Goal: Task Accomplishment & Management: Complete application form

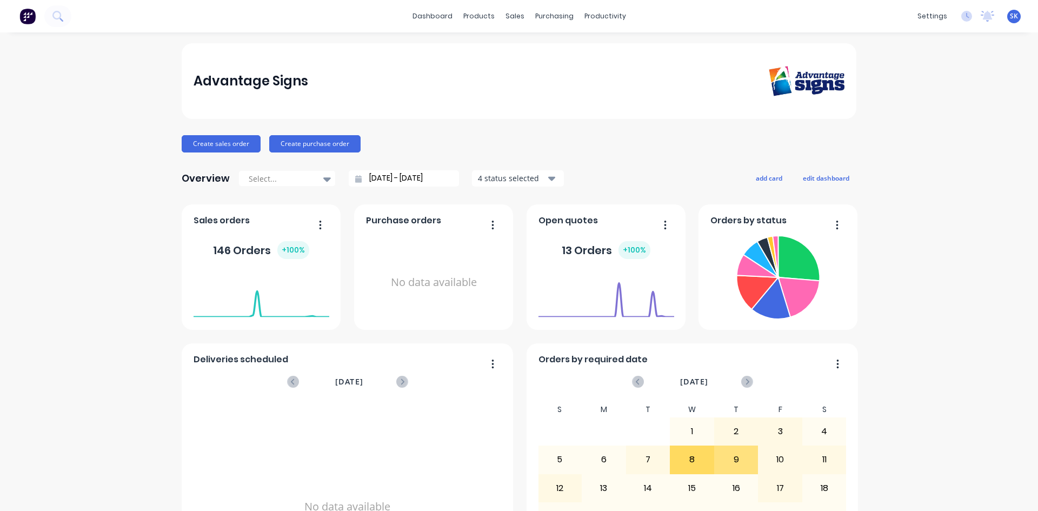
click at [1000, 297] on div "Advantage Signs Create sales order Create purchase order Overview Select... 12/…" at bounding box center [519, 325] width 1038 height 565
click at [1010, 16] on span "SK" at bounding box center [1014, 16] width 8 height 10
click at [579, 15] on div "productivity" at bounding box center [605, 16] width 52 height 16
click at [538, 17] on div "purchasing" at bounding box center [554, 16] width 49 height 16
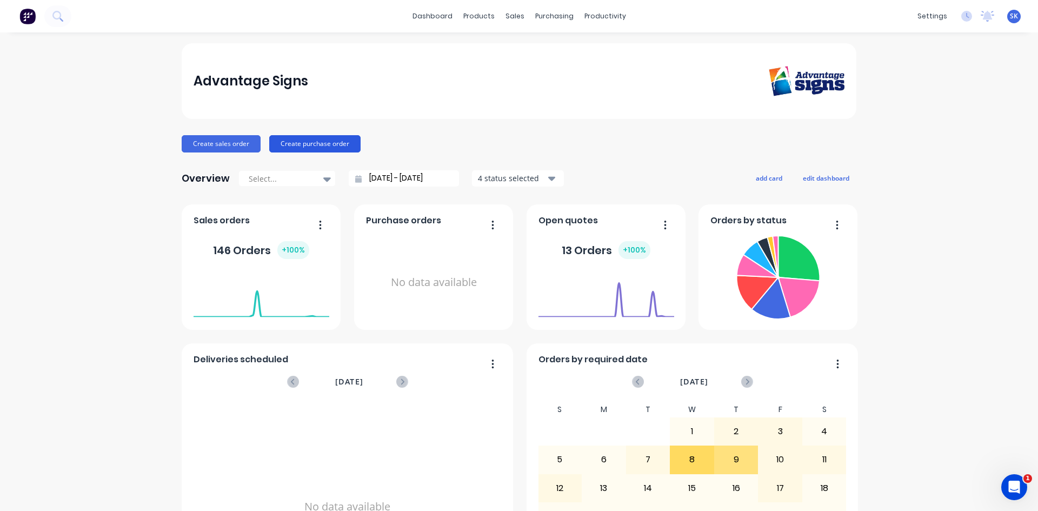
click at [314, 147] on button "Create purchase order" at bounding box center [314, 143] width 91 height 17
click at [494, 50] on div "Product Catalogue" at bounding box center [522, 52] width 67 height 10
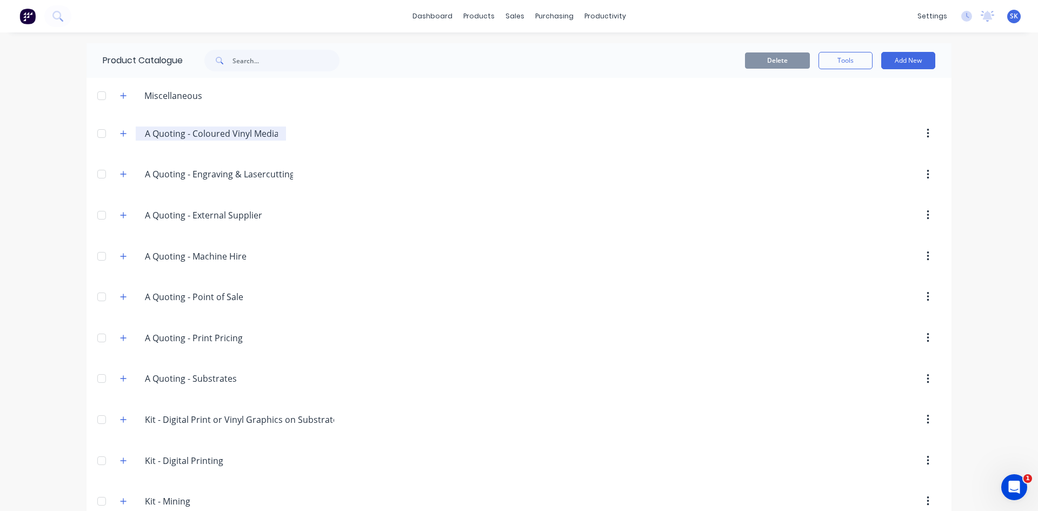
click at [192, 138] on input "A Quoting - Coloured Vinyl Media" at bounding box center [211, 133] width 133 height 13
click at [120, 133] on icon "button" at bounding box center [123, 134] width 6 height 8
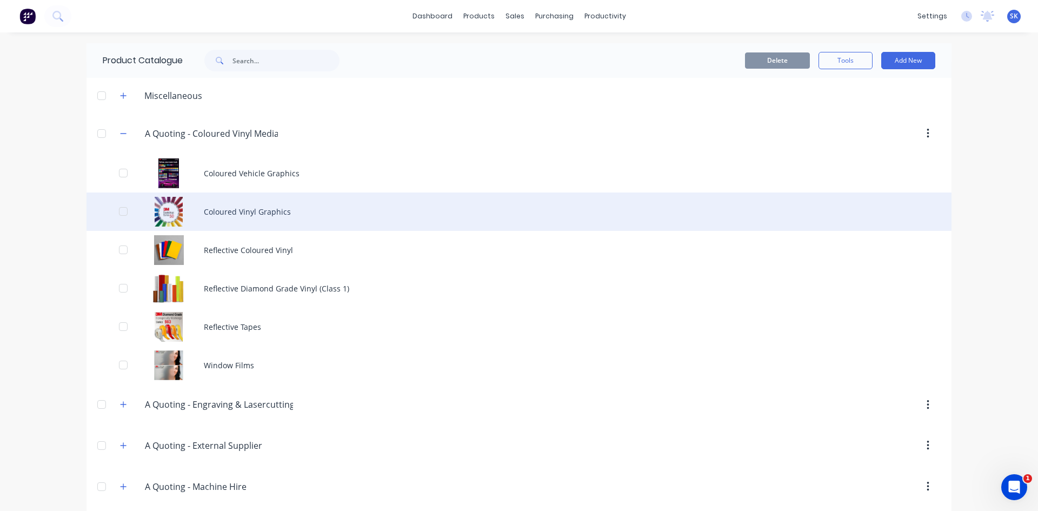
click at [260, 211] on div "Coloured Vinyl Graphics" at bounding box center [519, 212] width 865 height 38
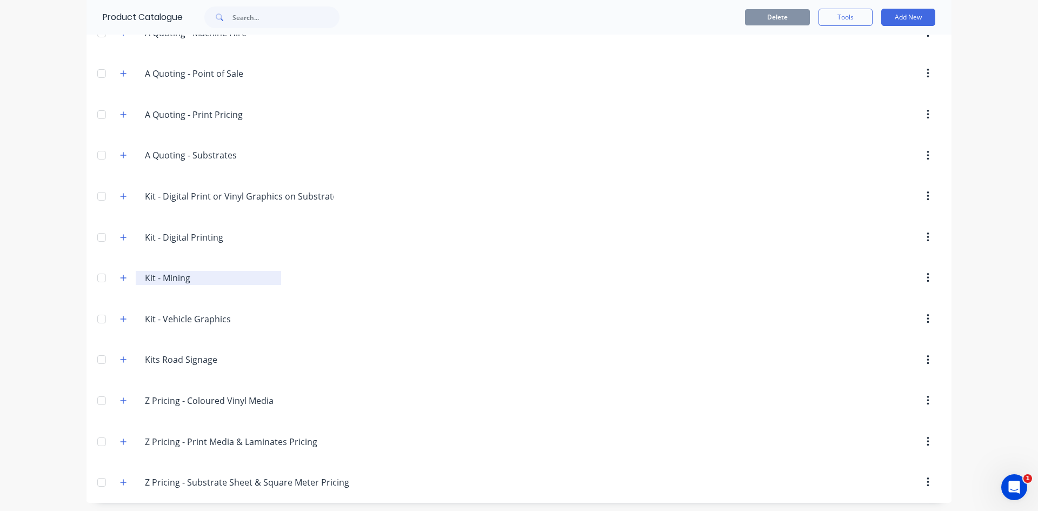
scroll to position [456, 0]
click at [120, 396] on icon "button" at bounding box center [123, 398] width 6 height 8
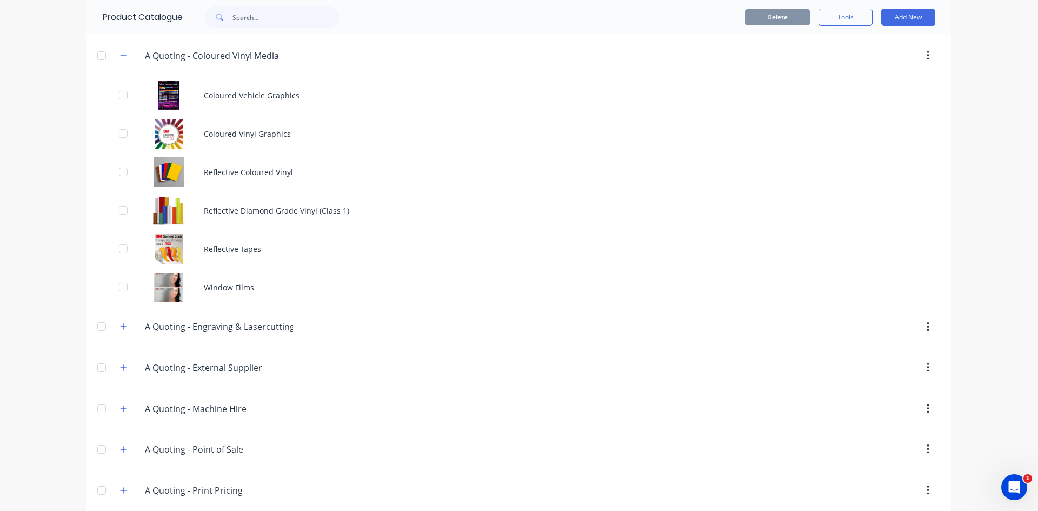
scroll to position [24, 0]
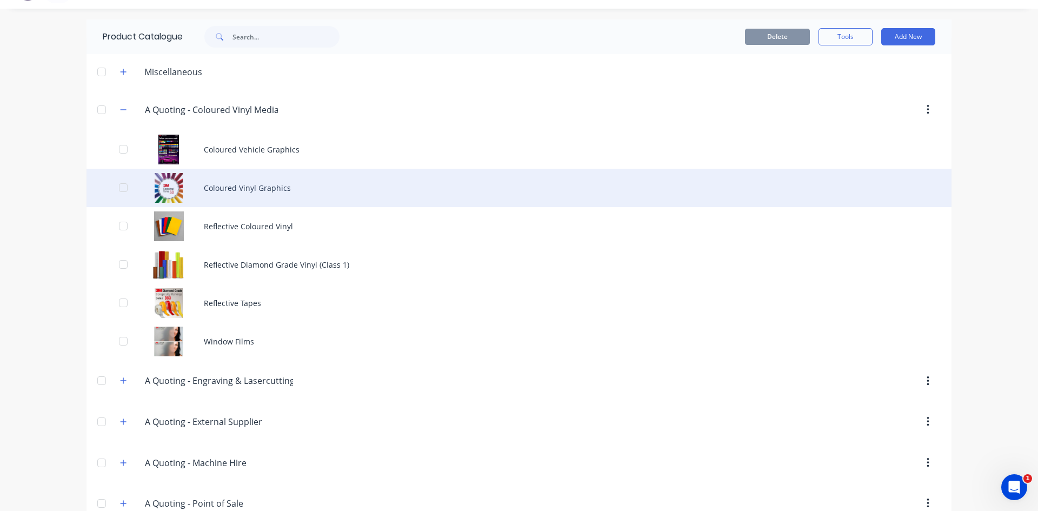
click at [243, 187] on div "Coloured Vinyl Graphics" at bounding box center [519, 188] width 865 height 38
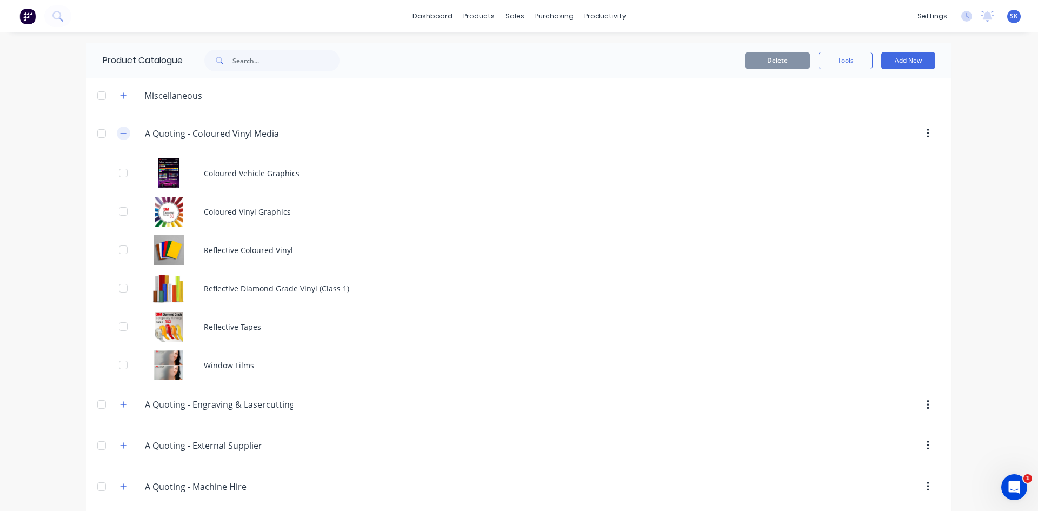
click at [120, 133] on icon "button" at bounding box center [123, 134] width 6 height 8
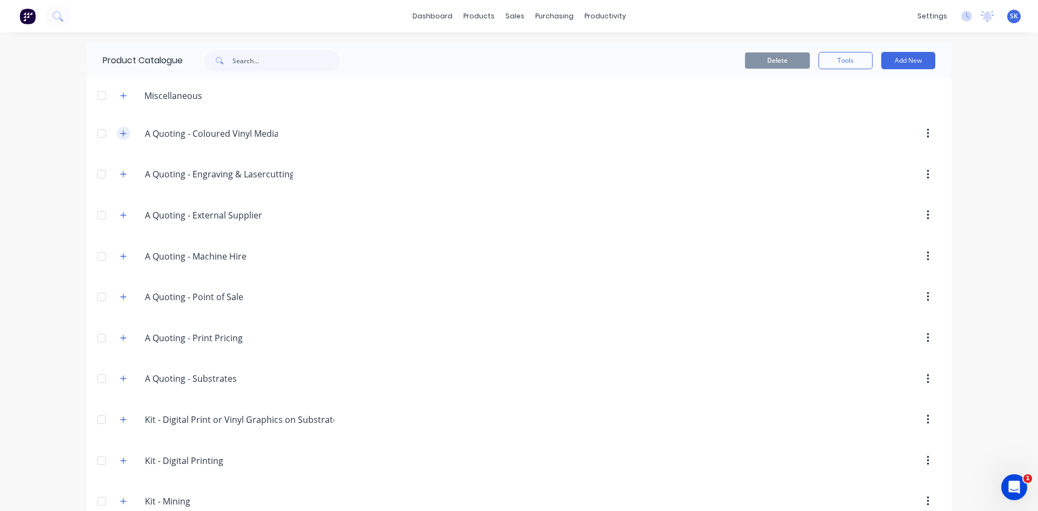
click at [122, 134] on icon "button" at bounding box center [123, 134] width 6 height 8
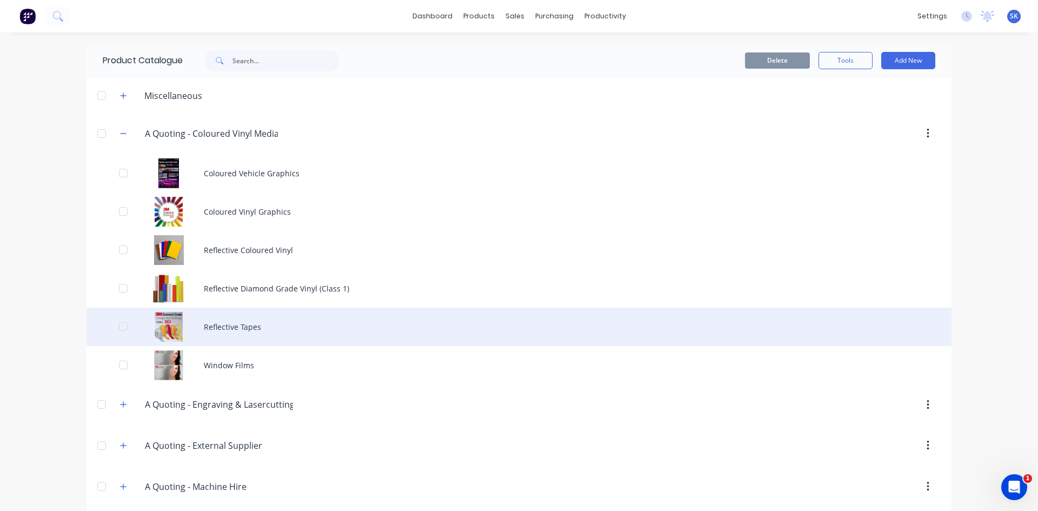
click at [244, 324] on div "Reflective Tapes" at bounding box center [519, 327] width 865 height 38
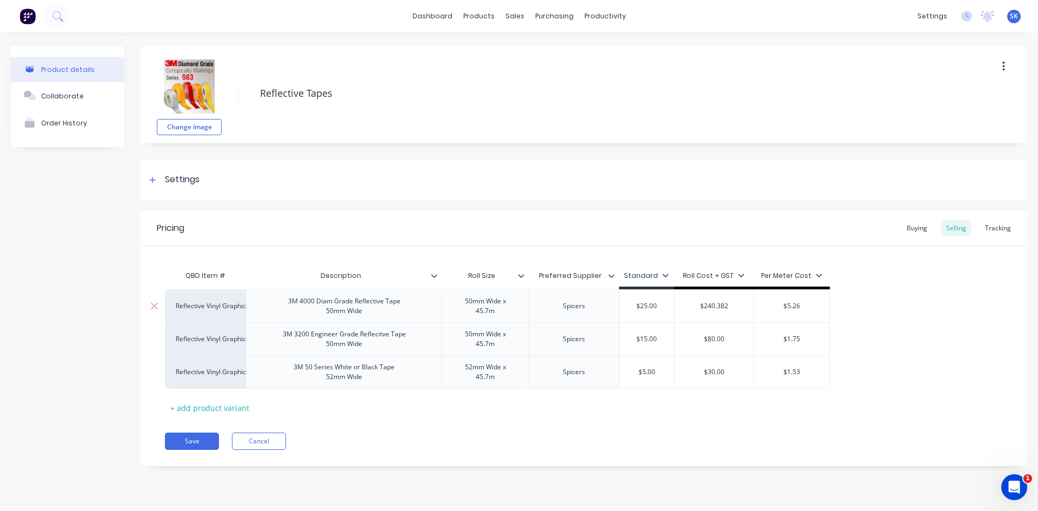
click at [364, 305] on div "3M 4000 Diam Grade Reflective Tape 50mm Wide" at bounding box center [345, 306] width 130 height 24
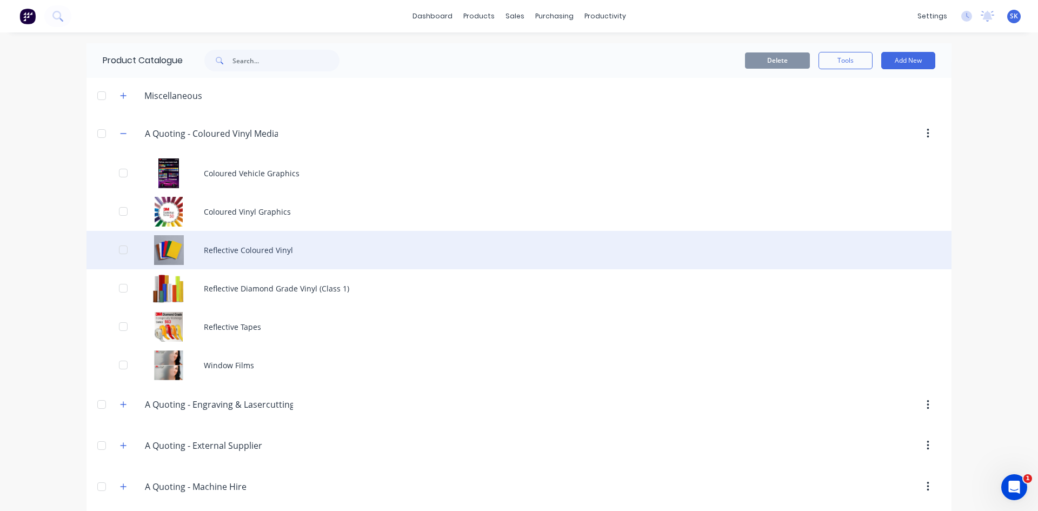
click at [262, 249] on div "Reflective Coloured Vinyl" at bounding box center [519, 250] width 865 height 38
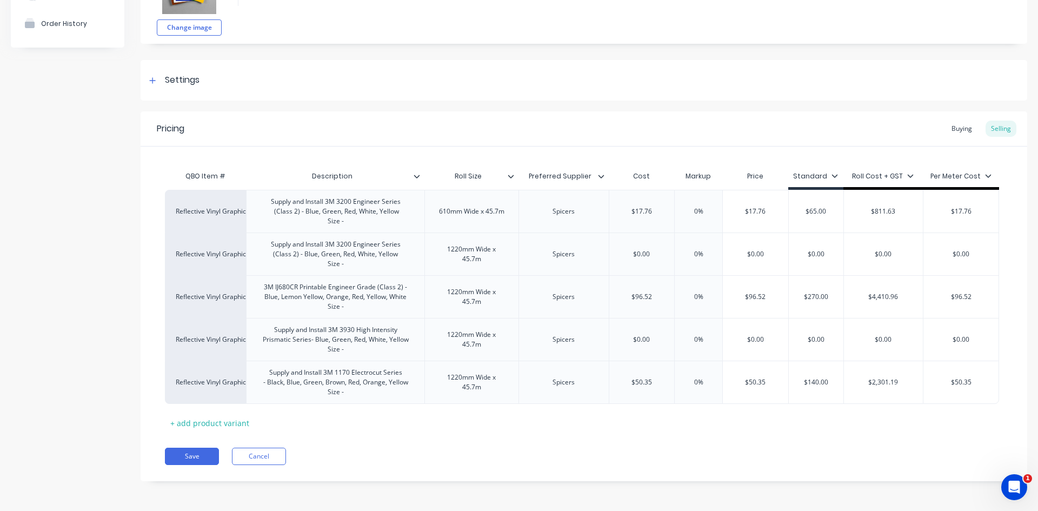
scroll to position [45, 0]
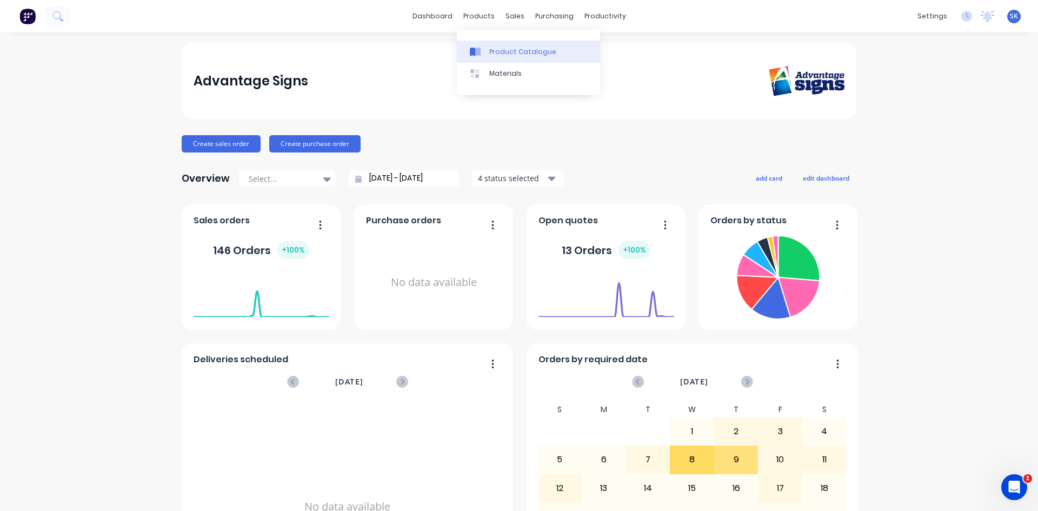
click at [506, 48] on div "Product Catalogue" at bounding box center [522, 52] width 67 height 10
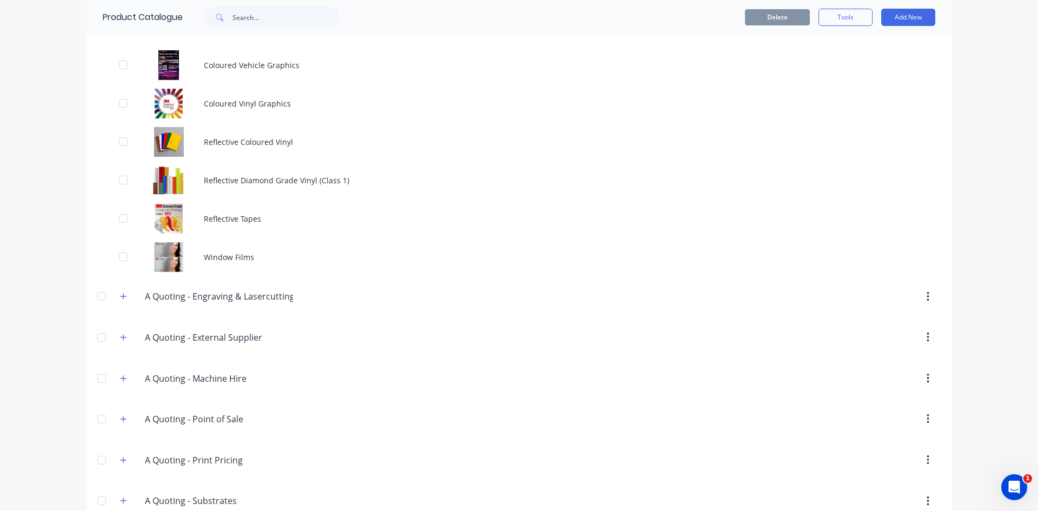
scroll to position [216, 0]
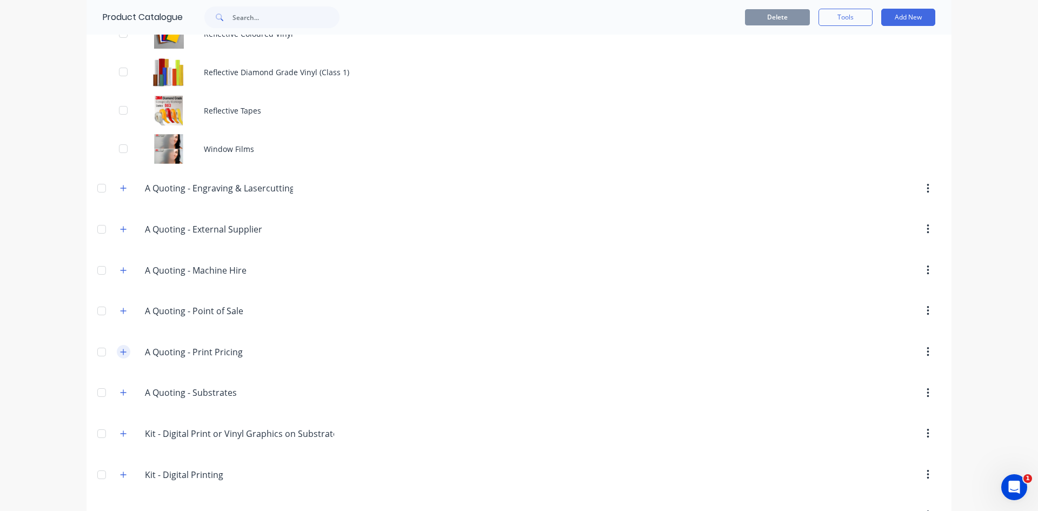
click at [121, 352] on icon "button" at bounding box center [124, 352] width 6 height 6
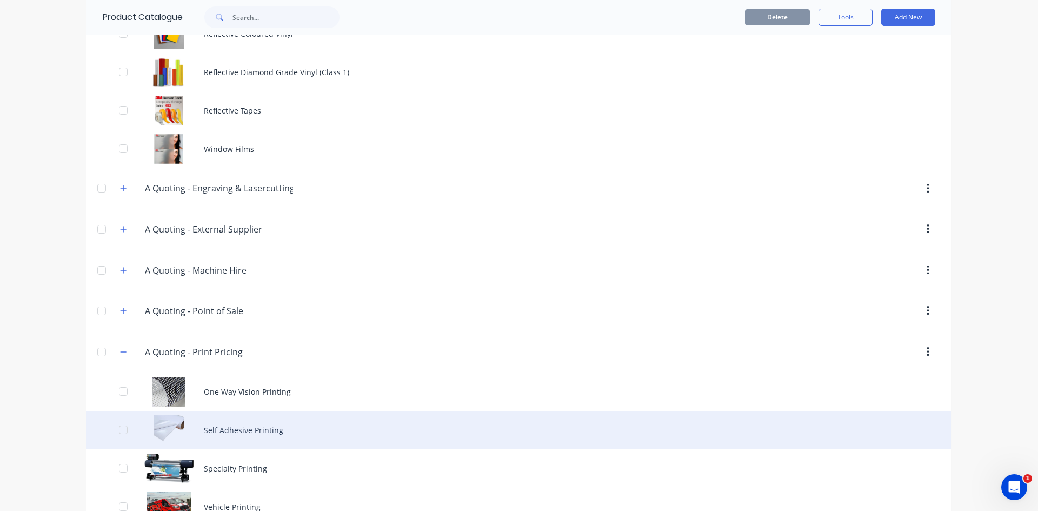
scroll to position [325, 0]
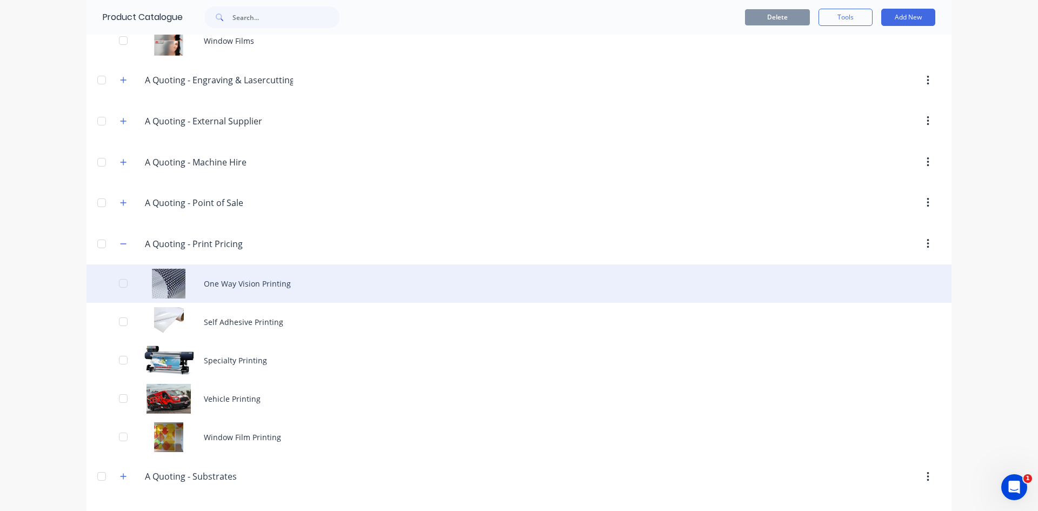
click at [255, 279] on div "One Way Vision Printing" at bounding box center [519, 283] width 865 height 38
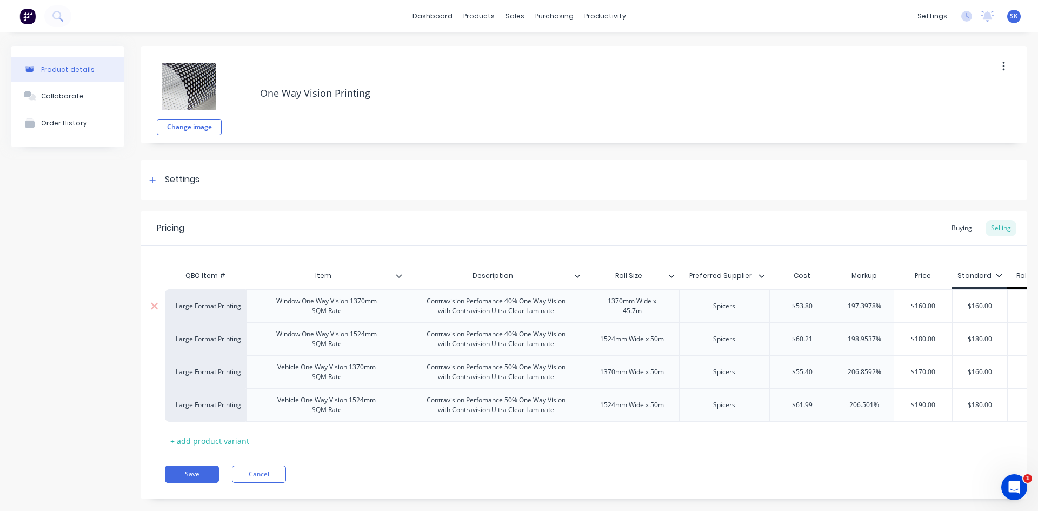
click at [360, 312] on div "Window One Way Vision 1370mm SQM Rate" at bounding box center [327, 306] width 118 height 24
click at [223, 311] on div "Large Format Printing" at bounding box center [205, 305] width 81 height 33
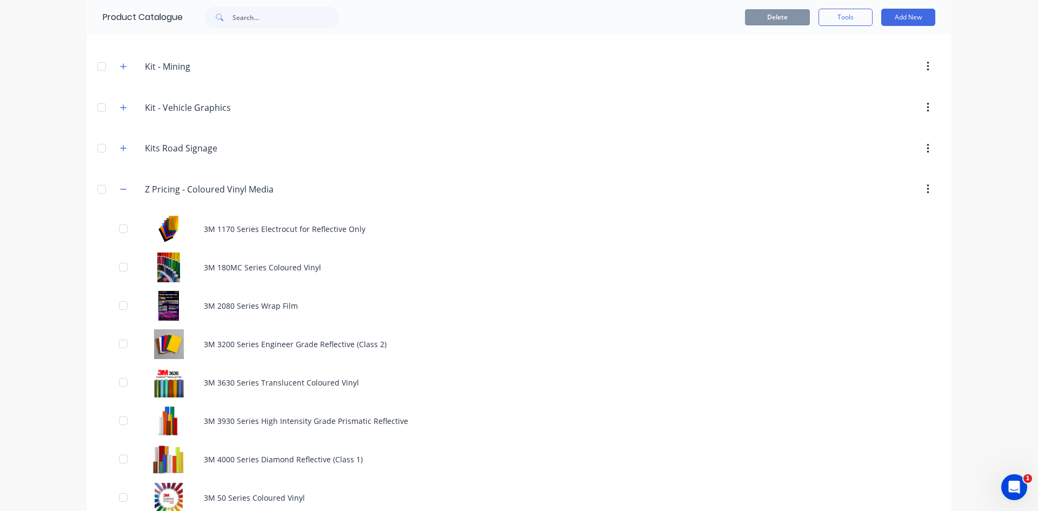
scroll to position [865, 0]
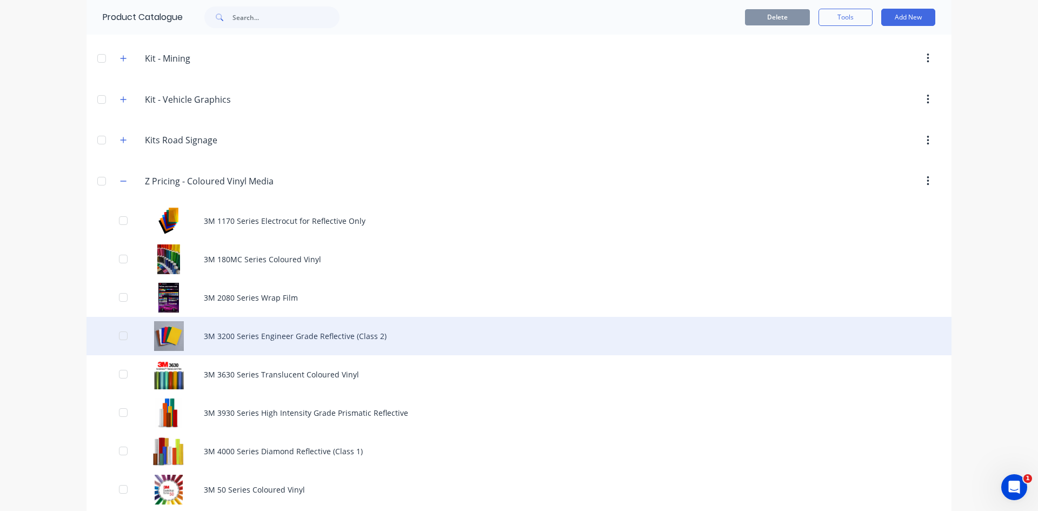
click at [270, 338] on div "3M 3200 Series Engineer Grade Reflective (Class 2)" at bounding box center [519, 336] width 865 height 38
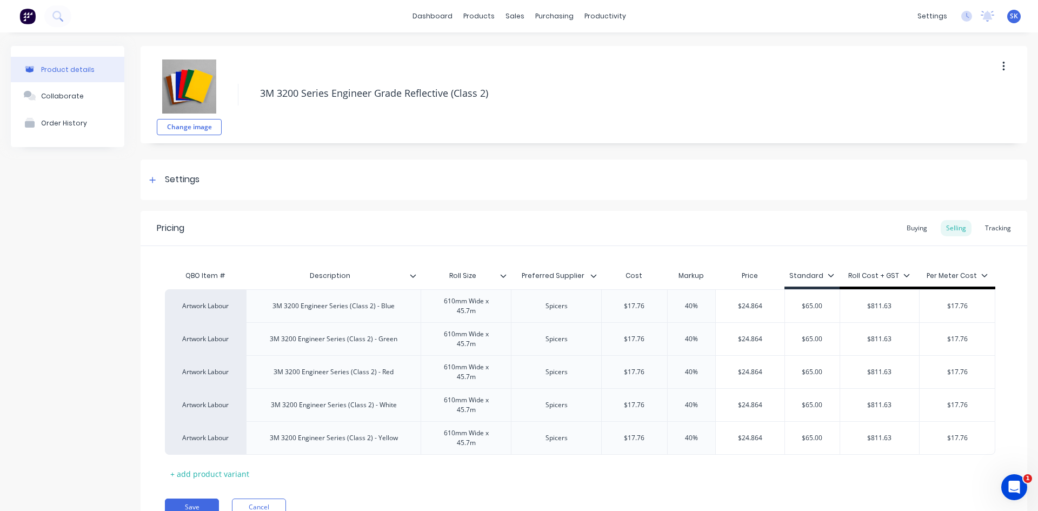
type textarea "x"
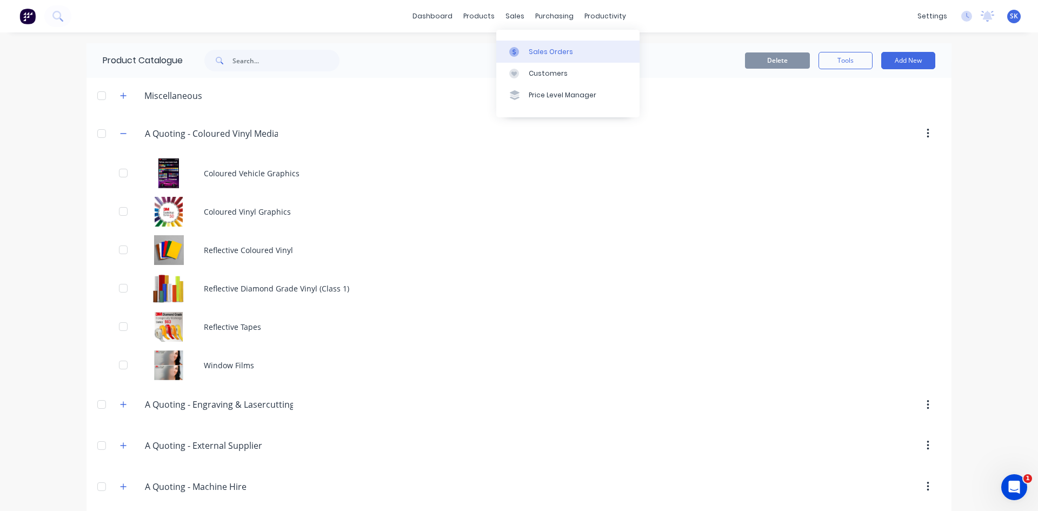
click at [542, 54] on div "Sales Orders" at bounding box center [551, 52] width 44 height 10
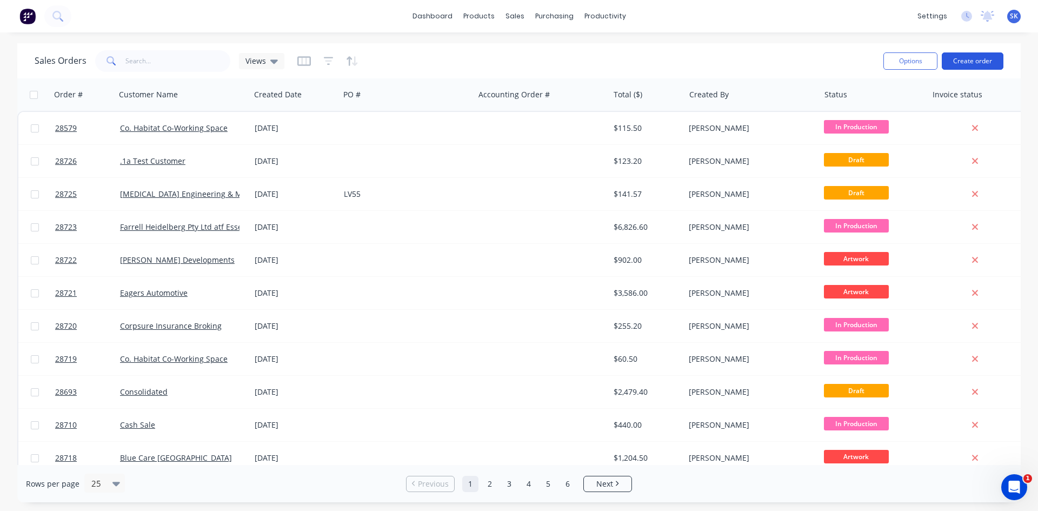
click at [979, 61] on button "Create order" at bounding box center [973, 60] width 62 height 17
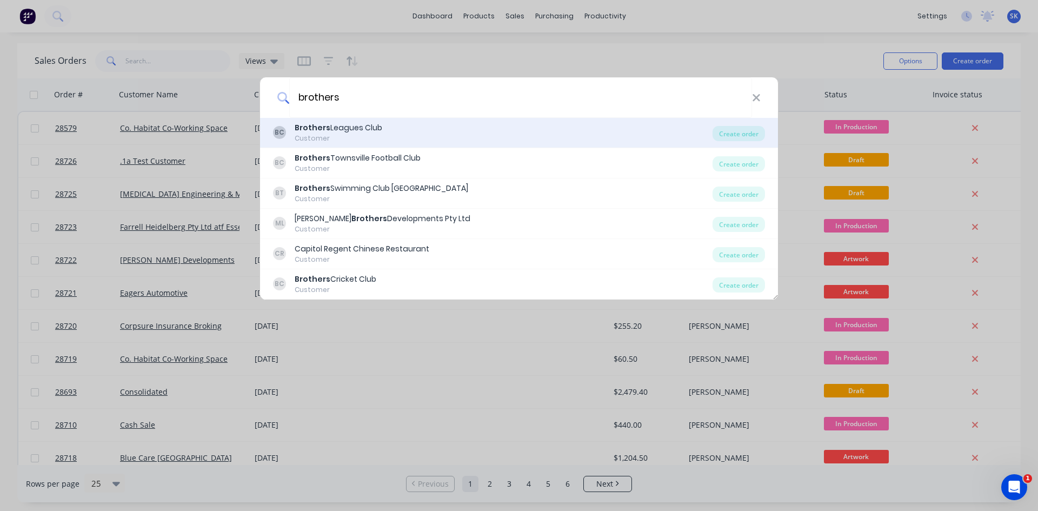
type input "brothers"
click at [411, 134] on div "BC Brothers Leagues Club Customer" at bounding box center [493, 132] width 440 height 21
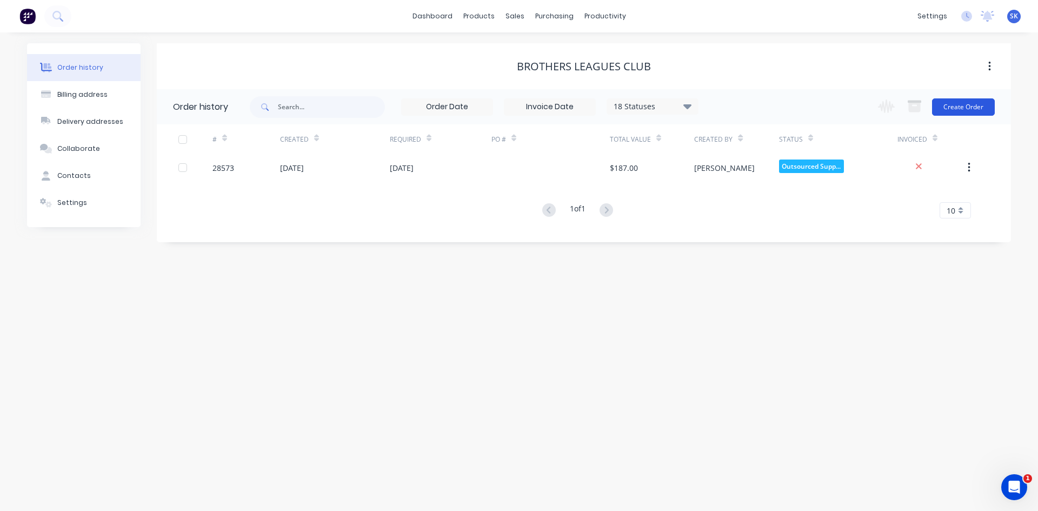
click at [982, 100] on button "Create Order" at bounding box center [963, 106] width 63 height 17
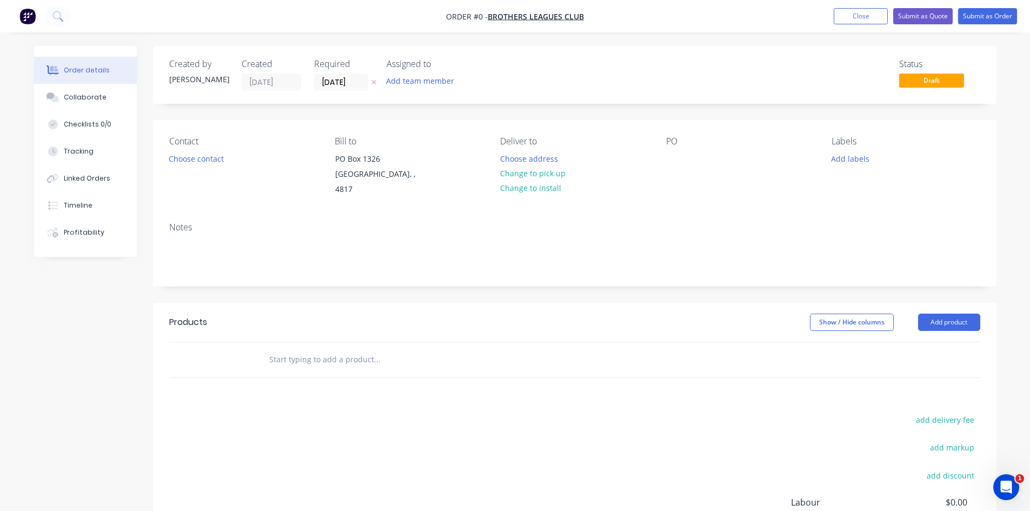
click at [297, 358] on input "text" at bounding box center [377, 360] width 216 height 22
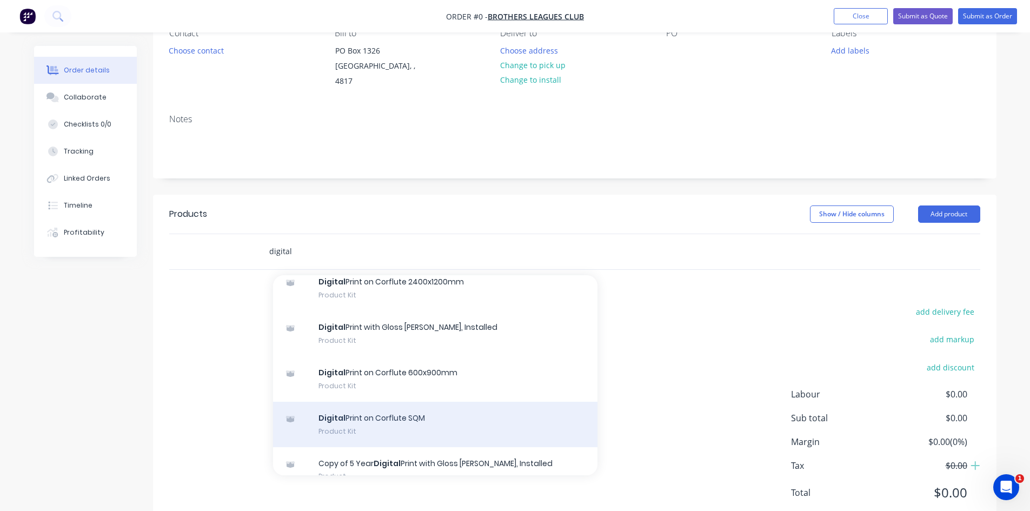
scroll to position [649, 0]
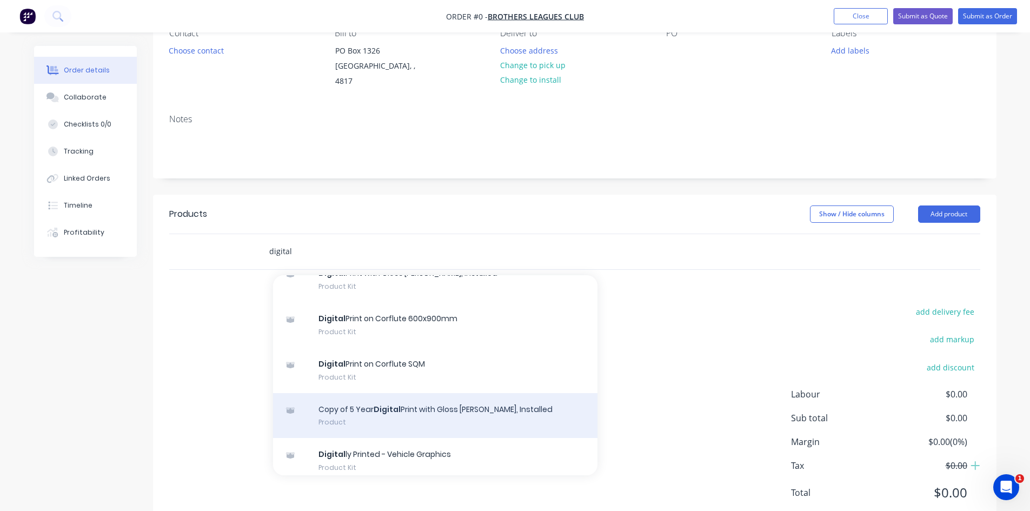
type input "digital"
click at [386, 414] on div "Copy of 5 Year Digital Print with Gloss [PERSON_NAME], Installed Product" at bounding box center [435, 415] width 325 height 45
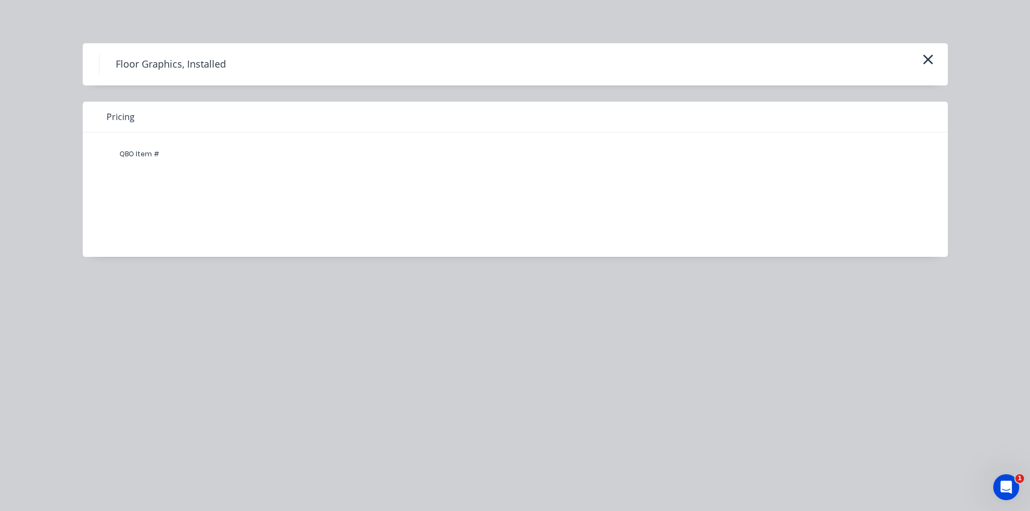
scroll to position [0, 0]
click at [932, 55] on icon "button" at bounding box center [928, 60] width 10 height 10
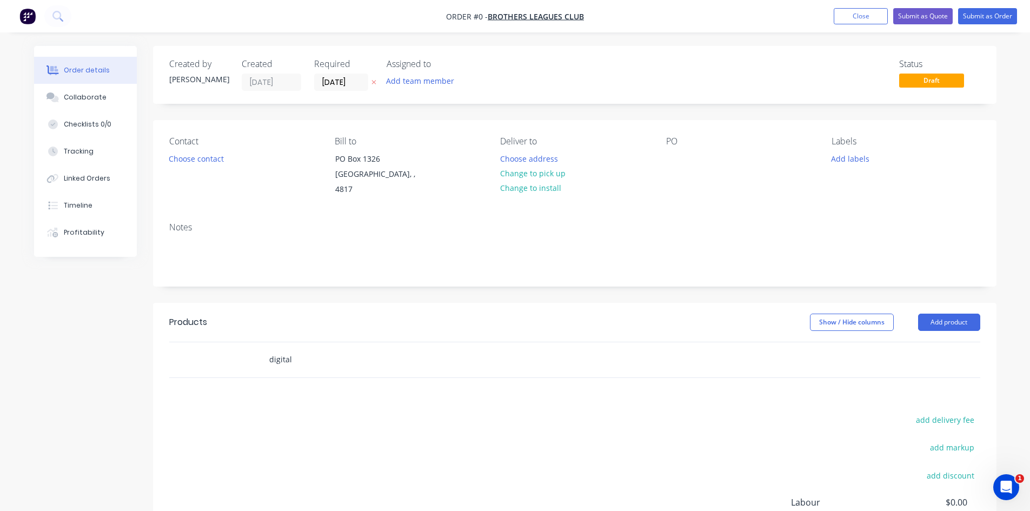
click at [317, 365] on input "digital" at bounding box center [377, 360] width 216 height 22
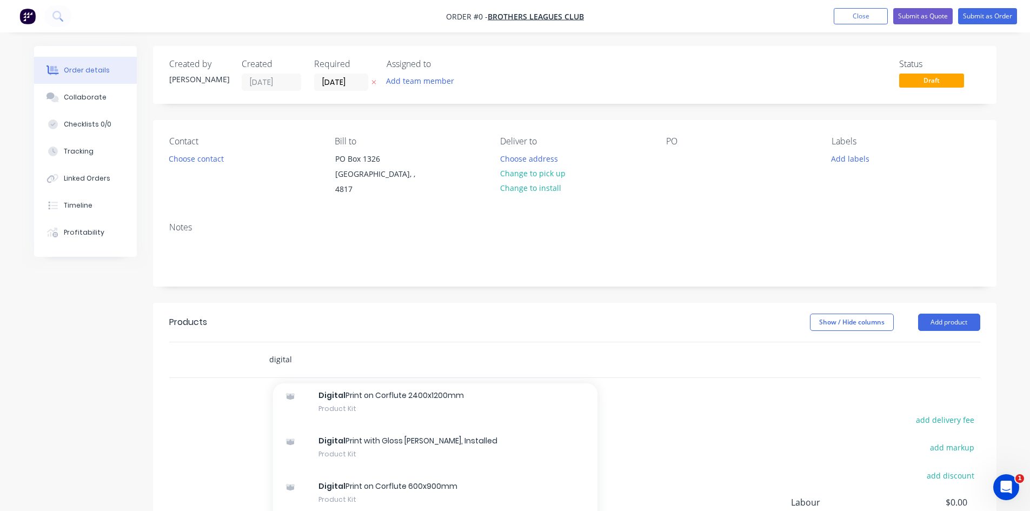
scroll to position [811, 0]
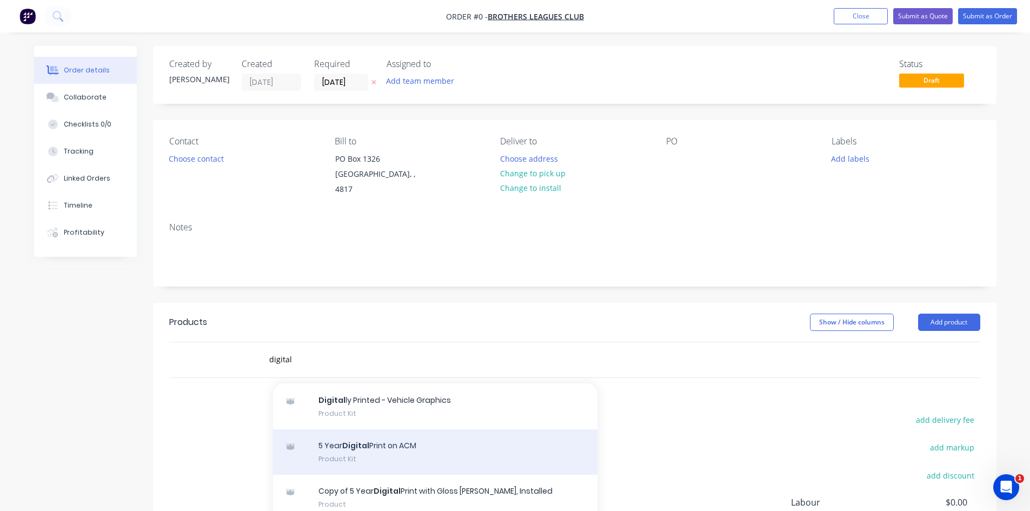
click at [403, 443] on div "5 Year Digital Print on ACM Product Kit" at bounding box center [435, 451] width 325 height 45
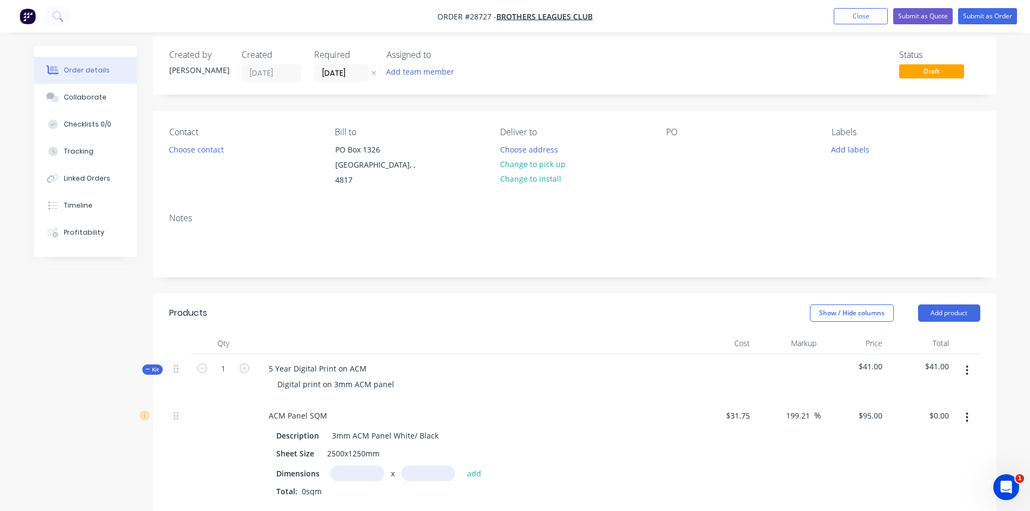
scroll to position [108, 0]
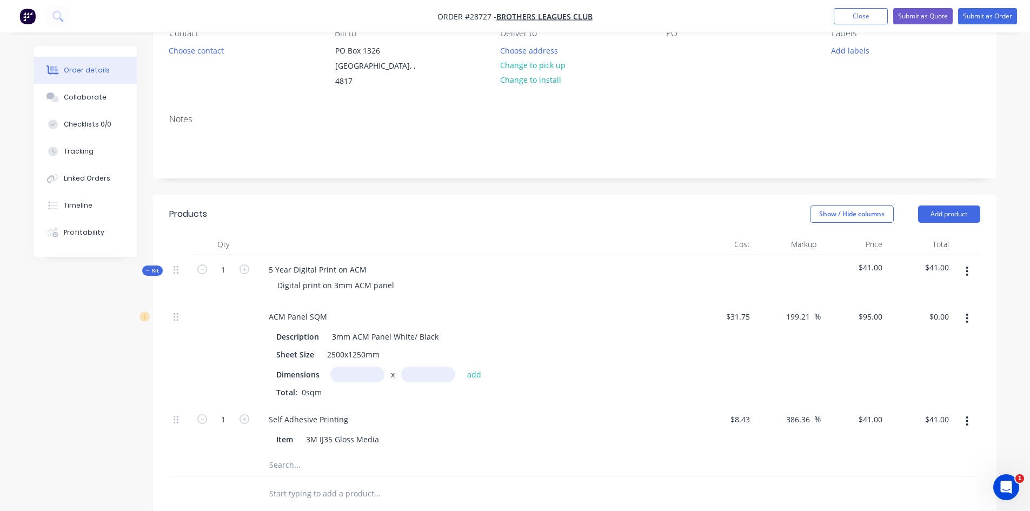
click at [350, 374] on input "text" at bounding box center [357, 375] width 54 height 16
type input "1500m"
type input "1000m"
click at [480, 371] on button "add" at bounding box center [474, 374] width 25 height 15
type input "$142,500,000.00"
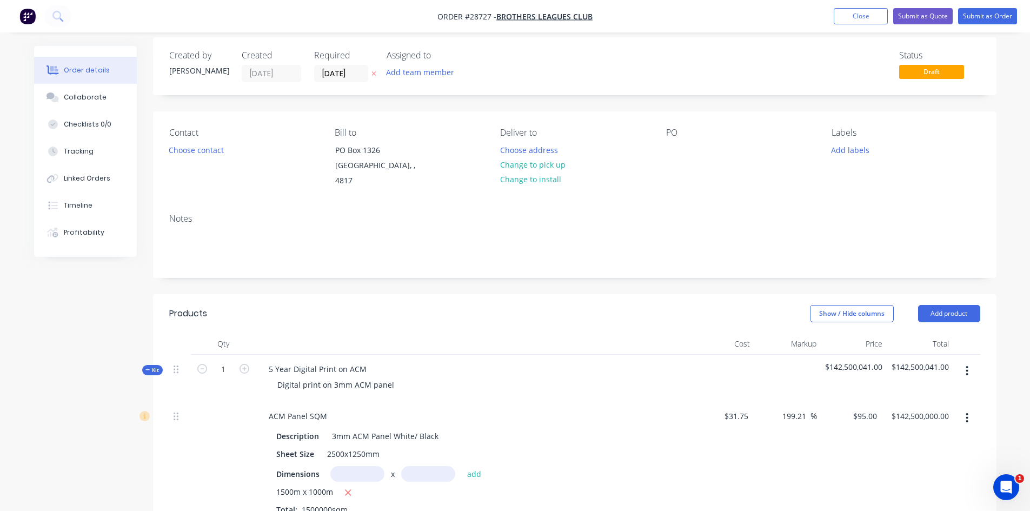
scroll to position [0, 0]
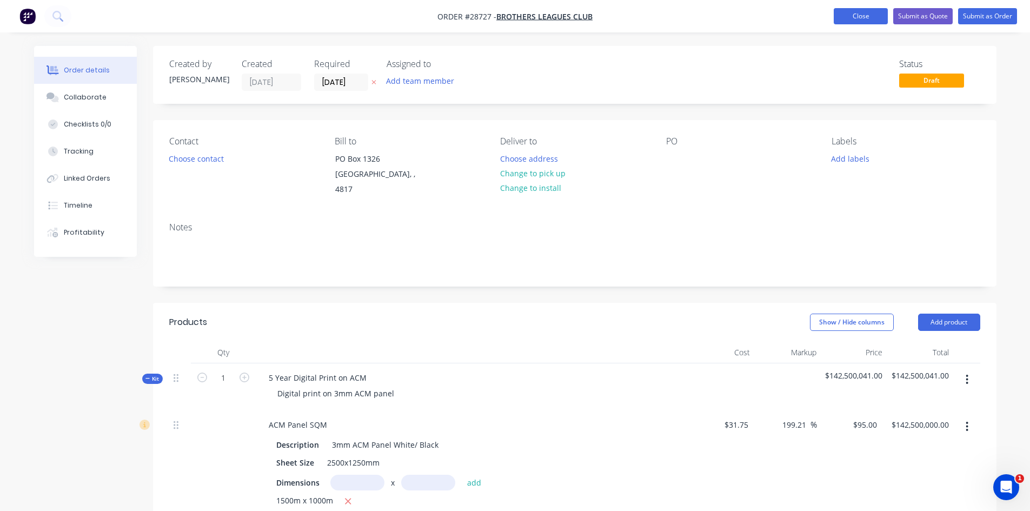
click at [872, 8] on button "Close" at bounding box center [861, 16] width 54 height 16
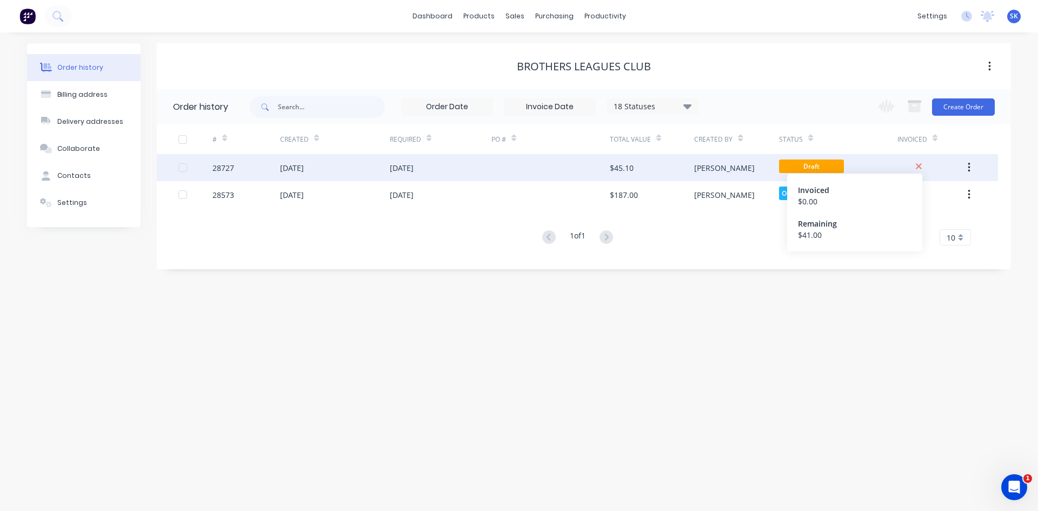
click at [917, 163] on icon at bounding box center [919, 167] width 7 height 10
click at [967, 166] on button "button" at bounding box center [969, 167] width 25 height 19
click at [303, 171] on div "[DATE]" at bounding box center [292, 167] width 24 height 11
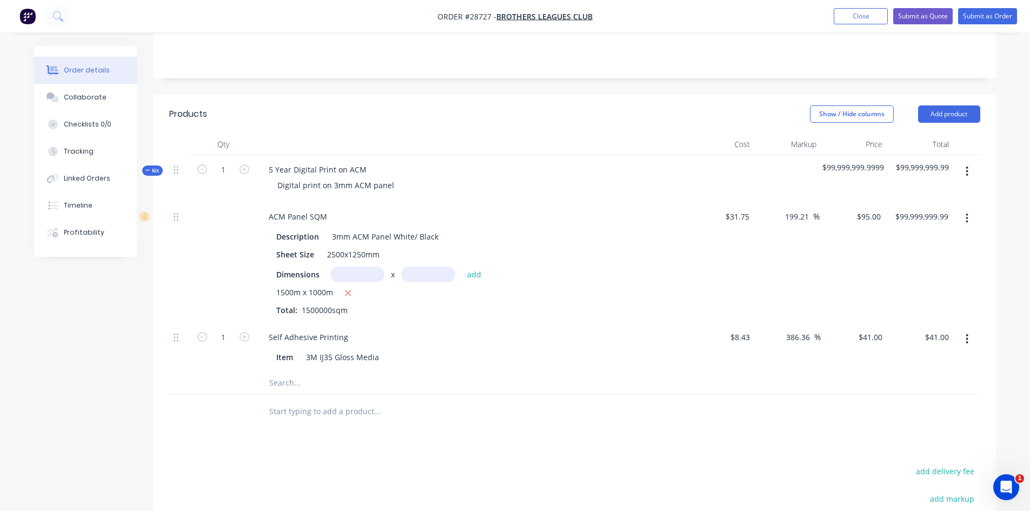
scroll to position [216, 0]
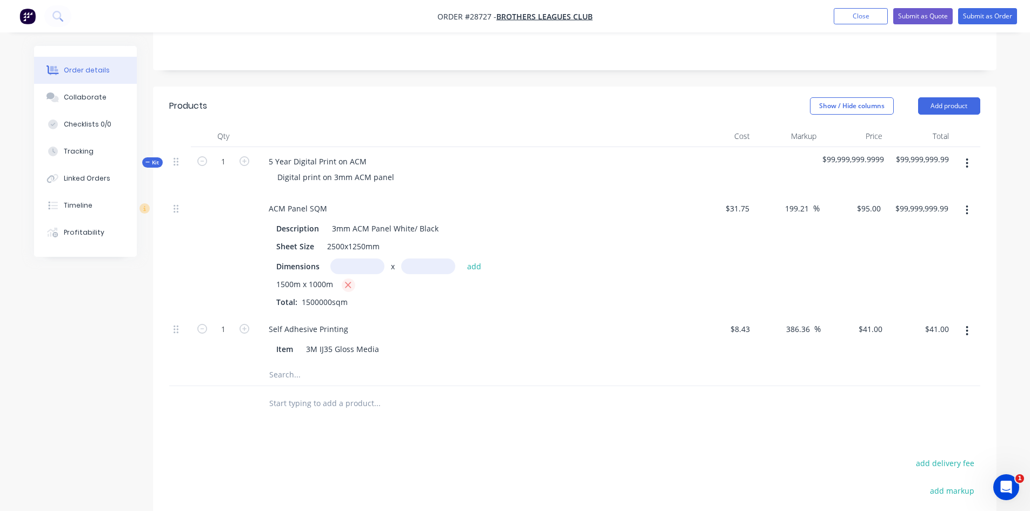
click at [346, 282] on icon "button" at bounding box center [348, 285] width 7 height 10
type input "$0.00"
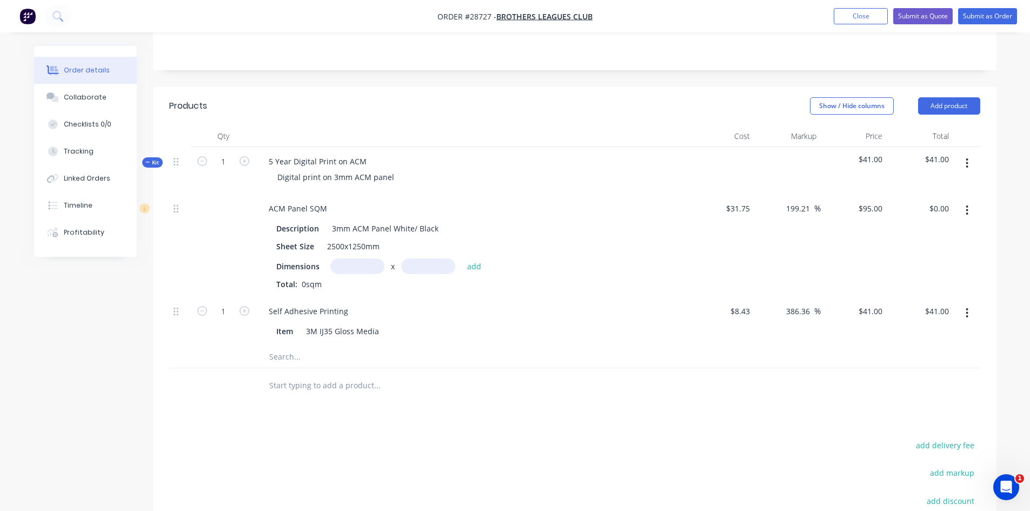
click at [357, 268] on input "text" at bounding box center [357, 267] width 54 height 16
type input "2.5m"
type input "1.2m"
click at [473, 266] on button "add" at bounding box center [474, 266] width 25 height 15
type input "$285.00"
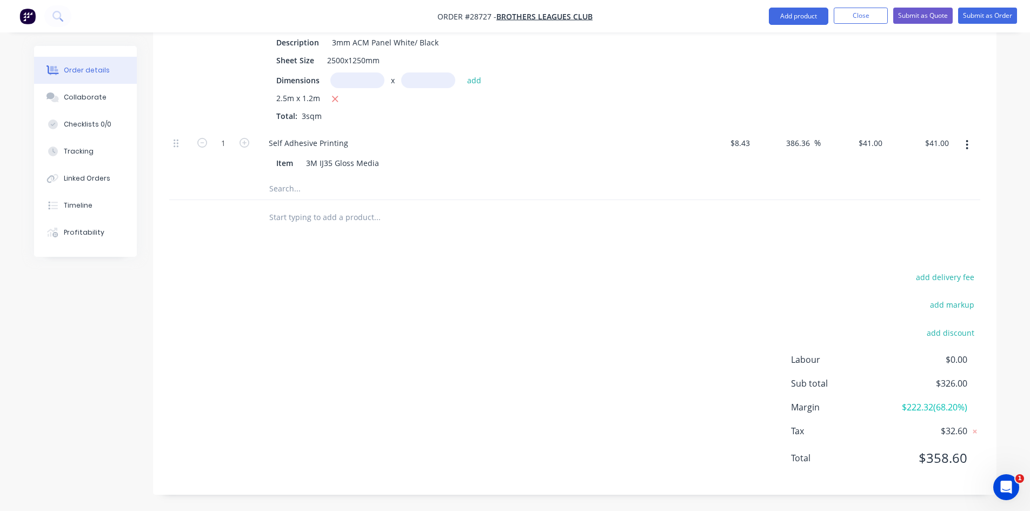
scroll to position [348, 0]
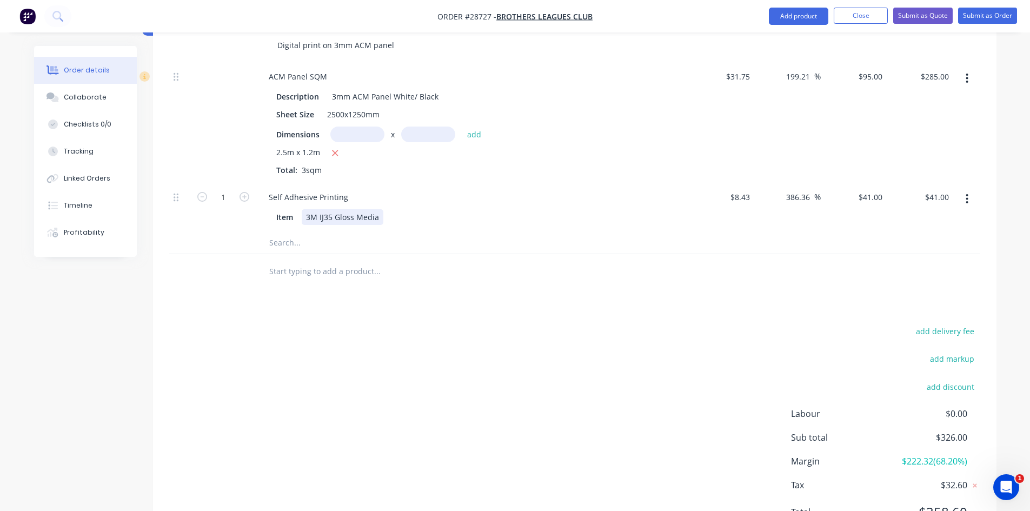
click at [373, 218] on div "3M IJ35 Gloss Media" at bounding box center [343, 217] width 82 height 16
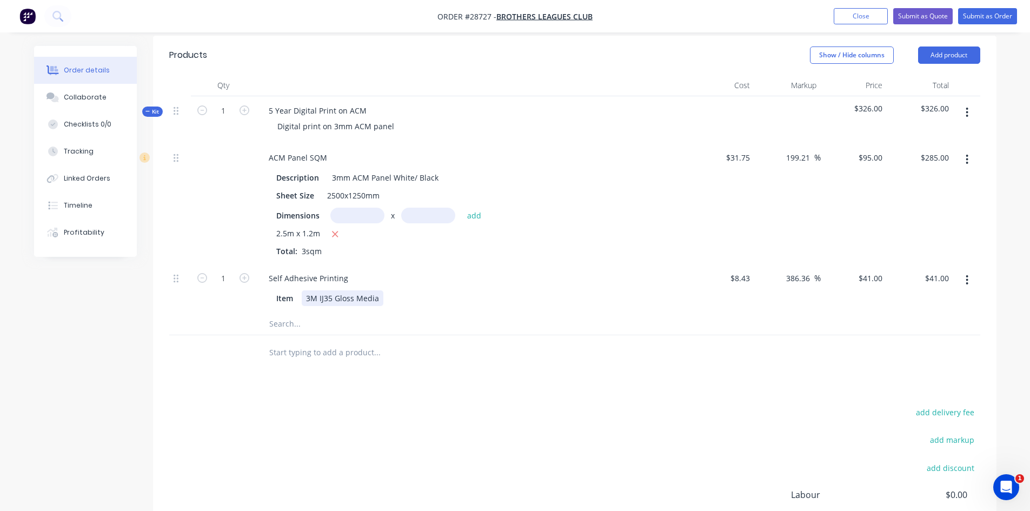
scroll to position [240, 0]
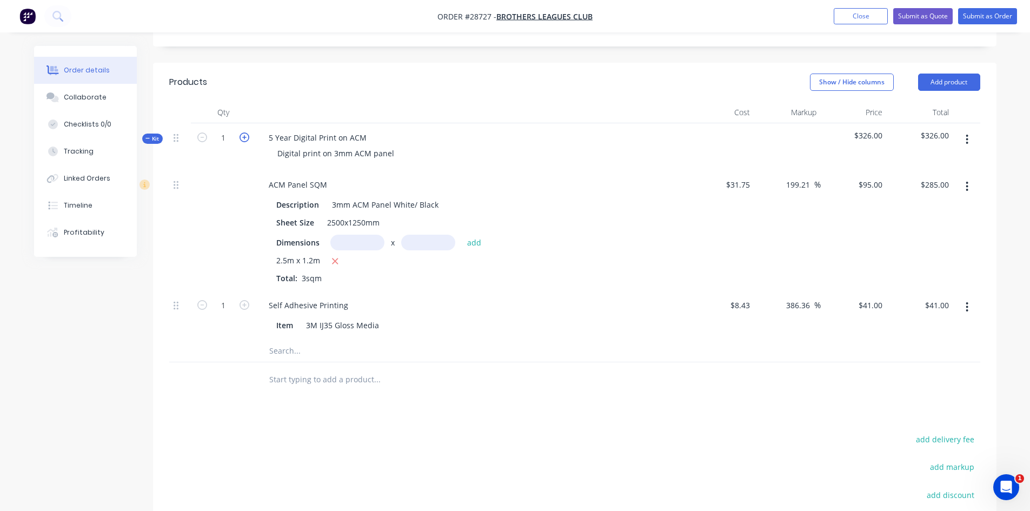
click at [244, 138] on icon "button" at bounding box center [245, 138] width 10 height 10
type input "2"
type input "$570.00"
type input "2"
type input "$82.00"
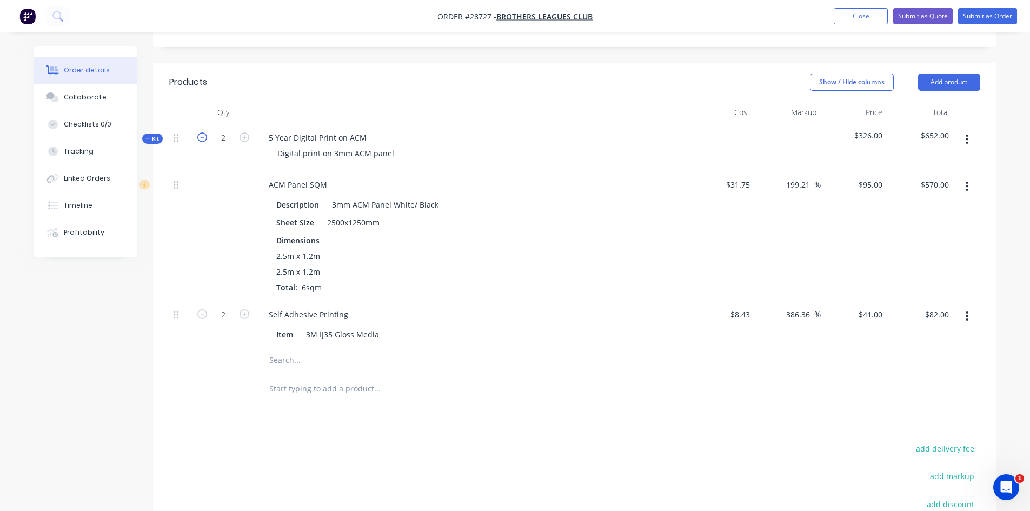
click at [206, 137] on icon "button" at bounding box center [202, 138] width 10 height 10
type input "1"
type input "$285.00"
type input "1"
type input "$41.00"
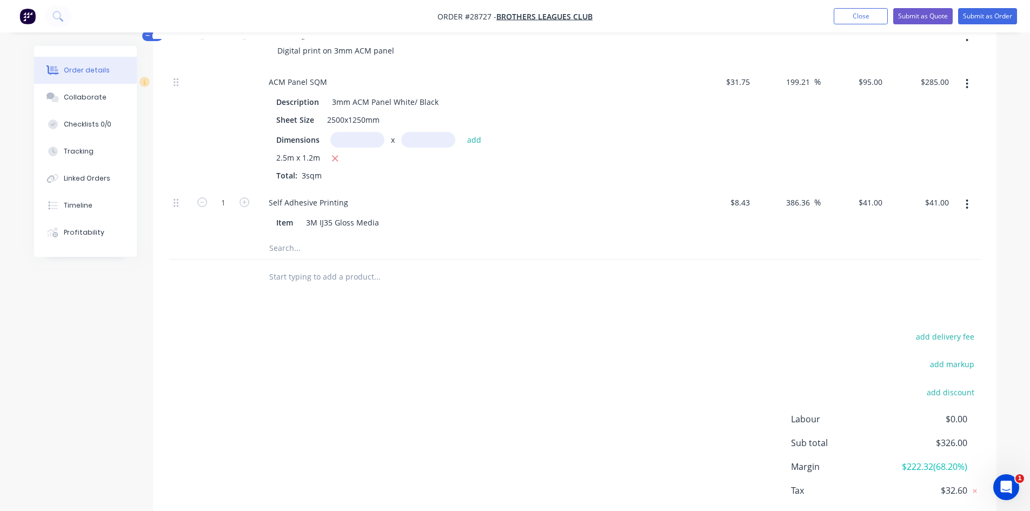
scroll to position [132, 0]
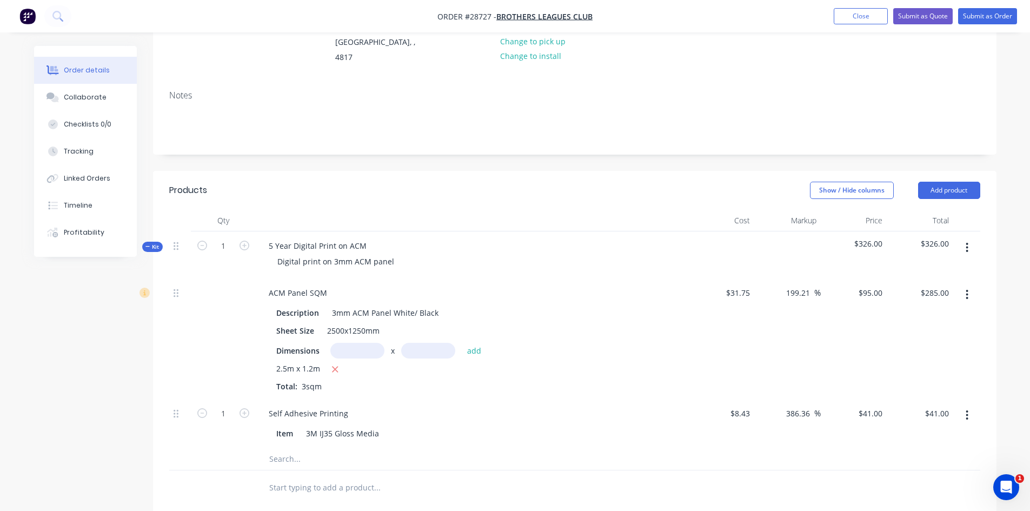
click at [282, 460] on input "text" at bounding box center [377, 459] width 216 height 22
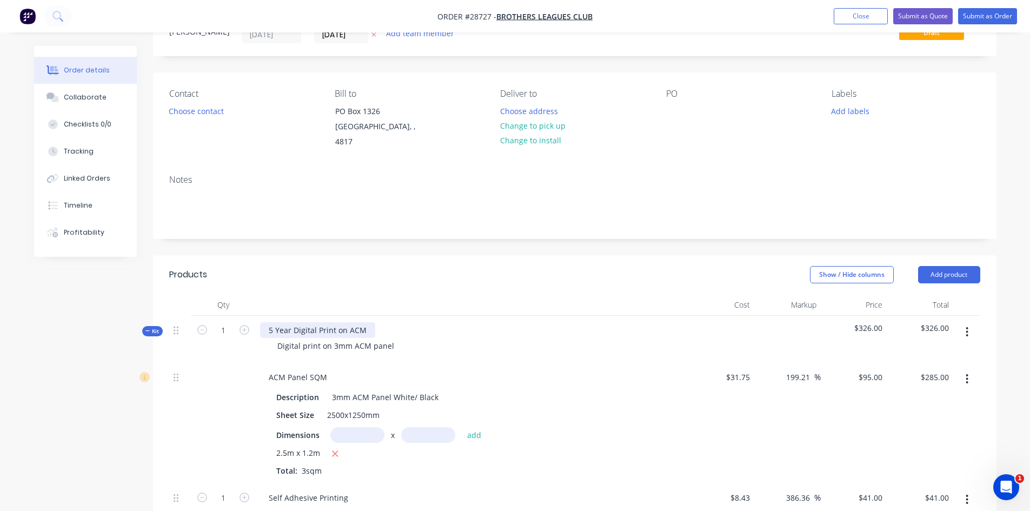
scroll to position [108, 0]
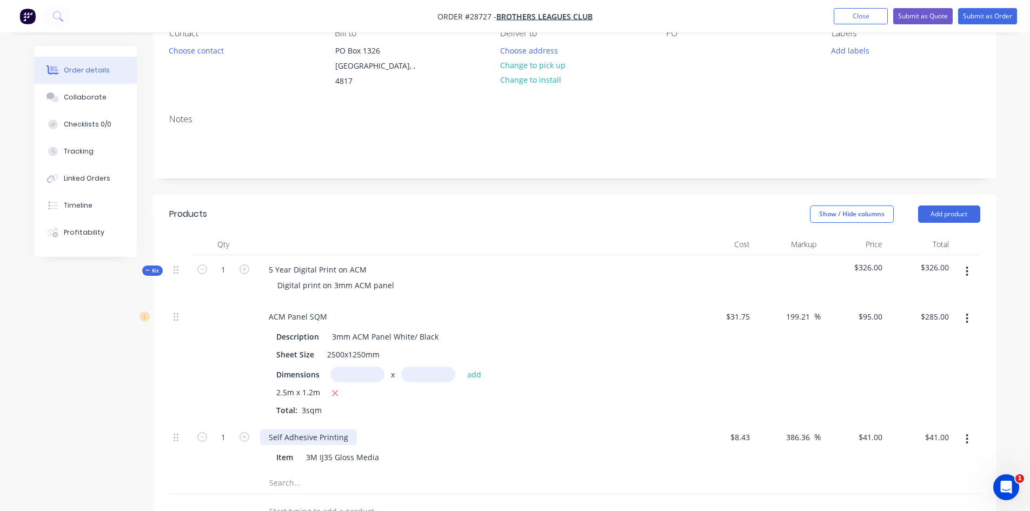
click at [309, 438] on div "Self Adhesive Printing" at bounding box center [308, 437] width 97 height 16
click at [340, 462] on div "3M IJ35 Gloss Media" at bounding box center [343, 457] width 82 height 16
click at [275, 489] on input "text" at bounding box center [377, 483] width 216 height 22
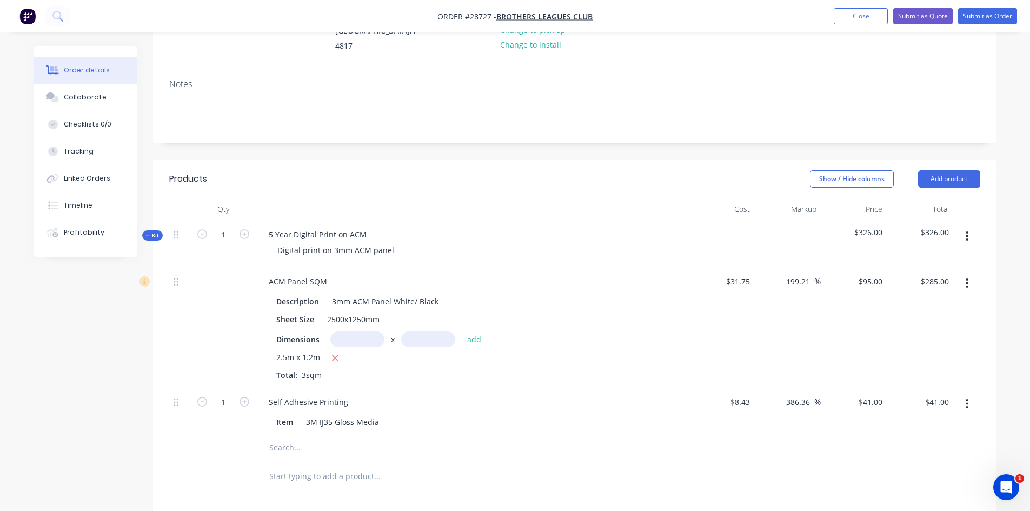
scroll to position [162, 0]
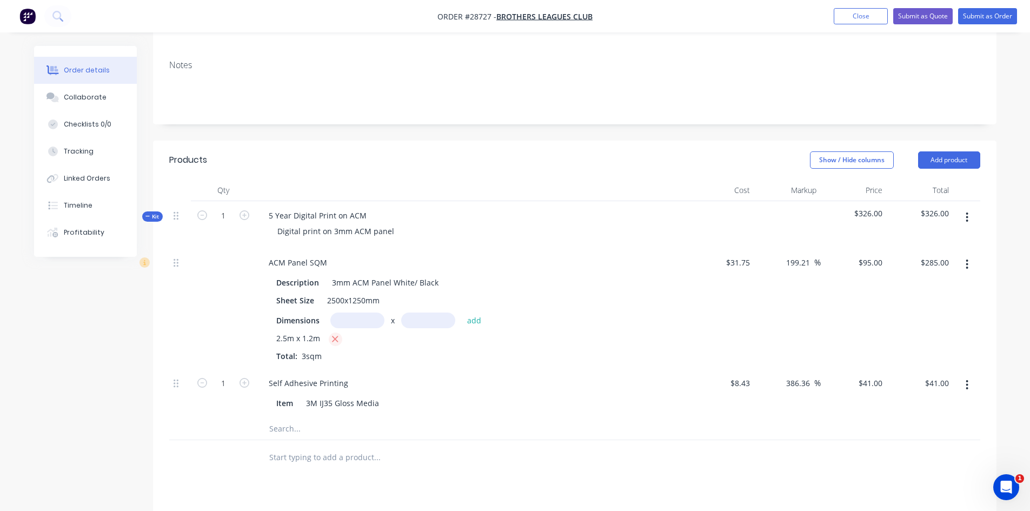
click at [336, 335] on icon "button" at bounding box center [335, 339] width 7 height 10
type input "$0.00"
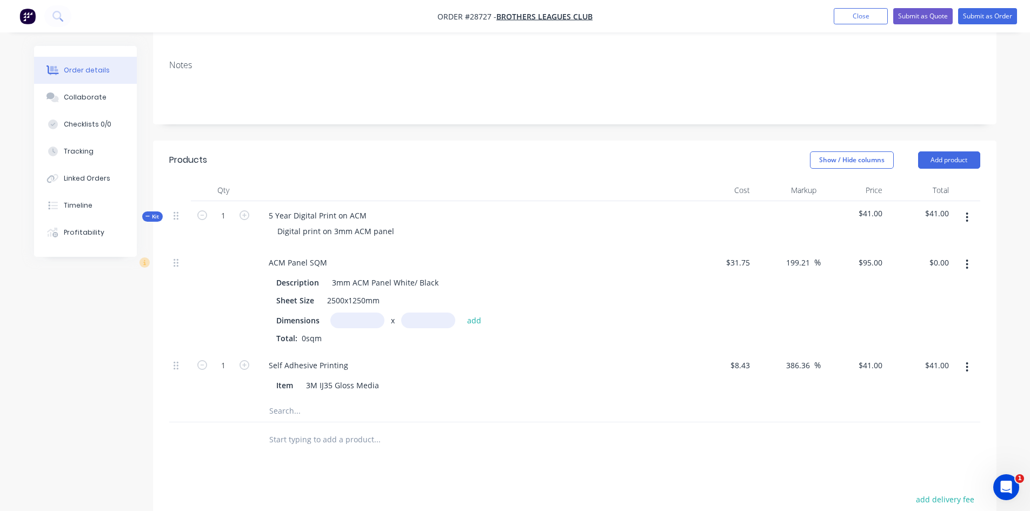
click at [565, 401] on div at bounding box center [422, 411] width 325 height 22
click at [242, 365] on icon "button" at bounding box center [245, 365] width 10 height 10
type input "2"
type input "$82.00"
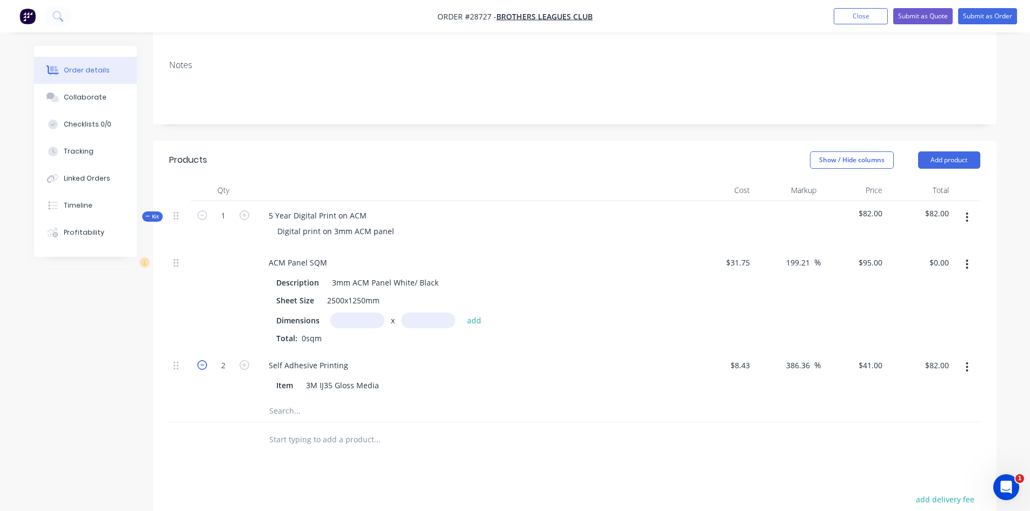
click at [199, 364] on icon "button" at bounding box center [202, 365] width 10 height 10
type input "1"
type input "$41.00"
click at [358, 315] on input "text" at bounding box center [357, 321] width 54 height 16
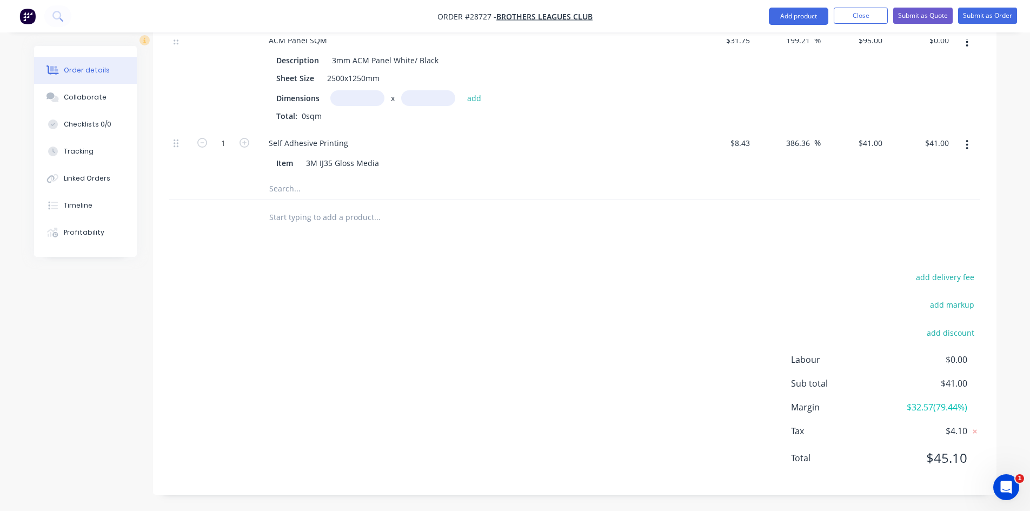
scroll to position [276, 0]
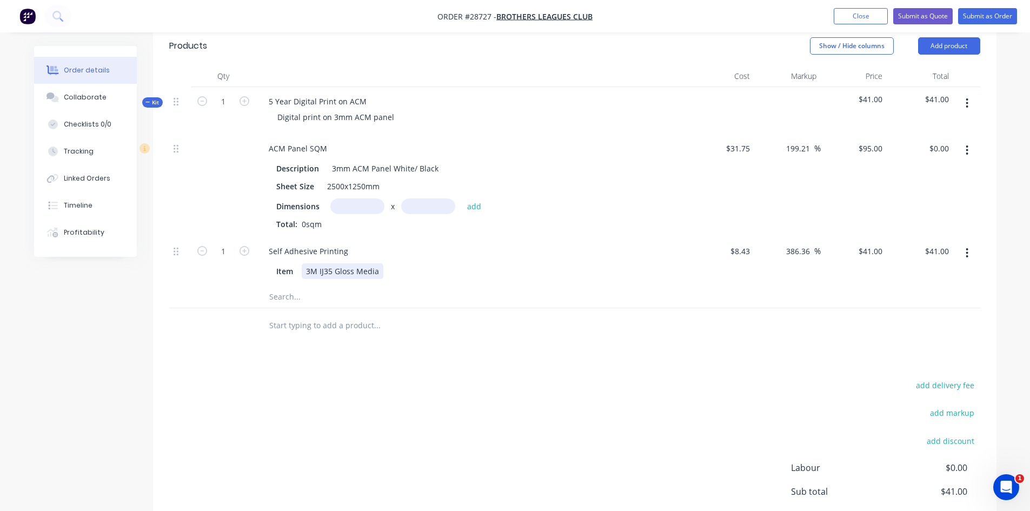
click at [325, 267] on div "3M IJ35 Gloss Media" at bounding box center [343, 271] width 82 height 16
click at [342, 213] on input "text" at bounding box center [357, 206] width 54 height 16
type input "0.5m"
click at [478, 206] on button "add" at bounding box center [474, 205] width 25 height 15
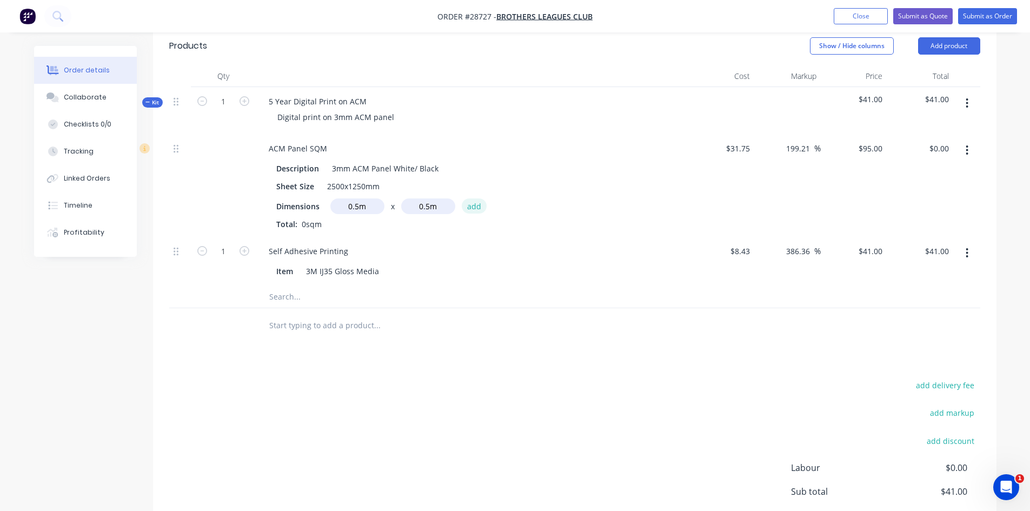
type input "$23.75"
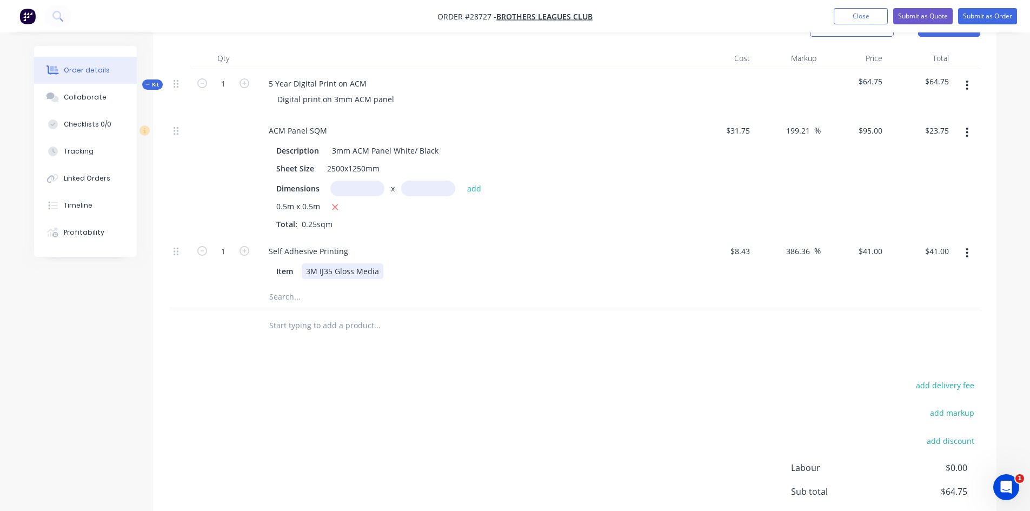
scroll to position [240, 0]
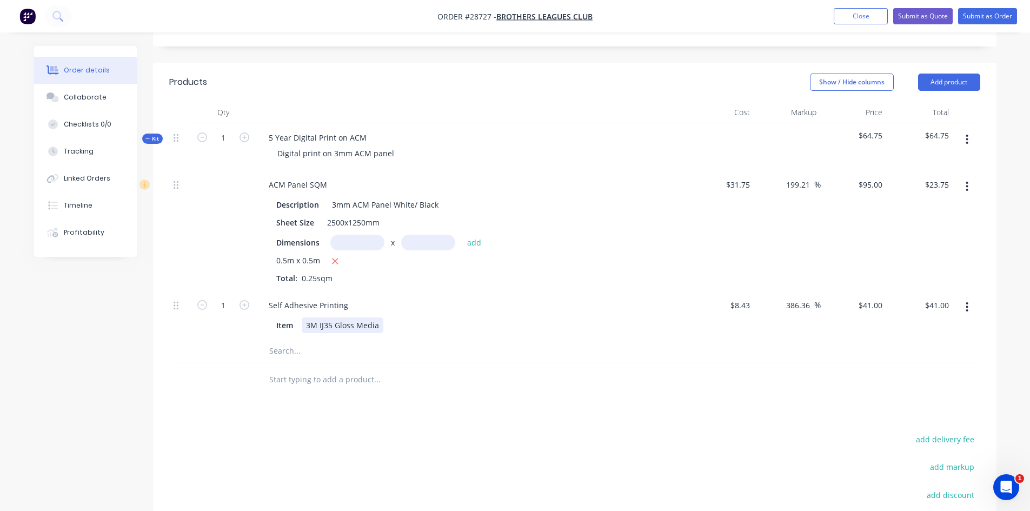
click at [335, 328] on div "3M IJ35 Gloss Media" at bounding box center [343, 325] width 82 height 16
click at [633, 288] on div "ACM Panel SQM Description 3mm ACM Panel White/ Black Sheet Size 2500x1250mm Dim…" at bounding box center [472, 230] width 433 height 121
click at [966, 139] on icon "button" at bounding box center [967, 140] width 3 height 12
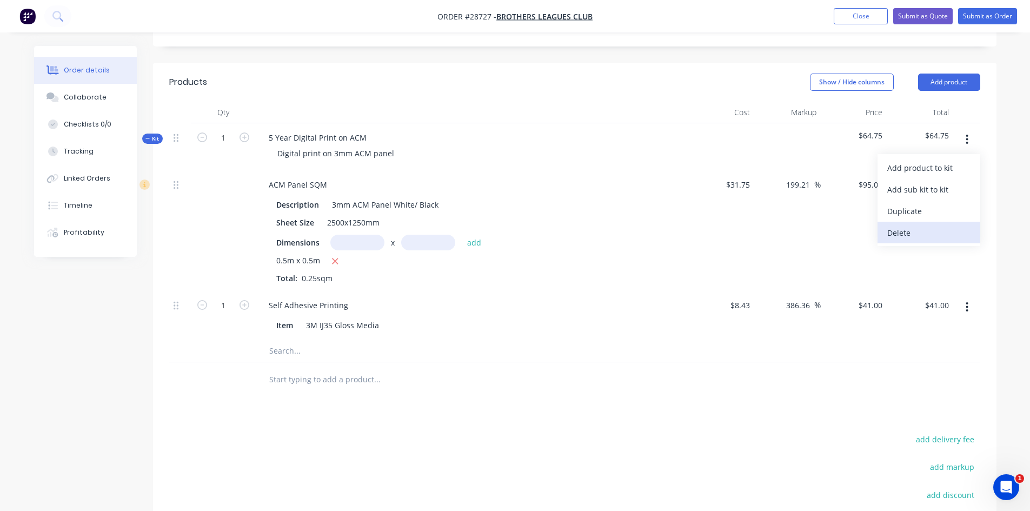
click at [904, 229] on div "Delete" at bounding box center [929, 233] width 83 height 16
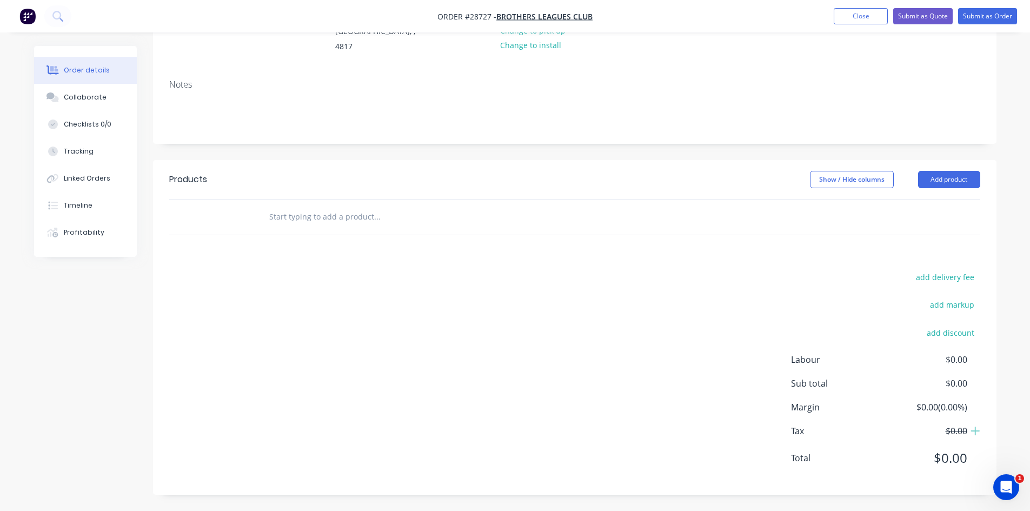
scroll to position [143, 0]
click at [344, 214] on input "text" at bounding box center [377, 217] width 216 height 22
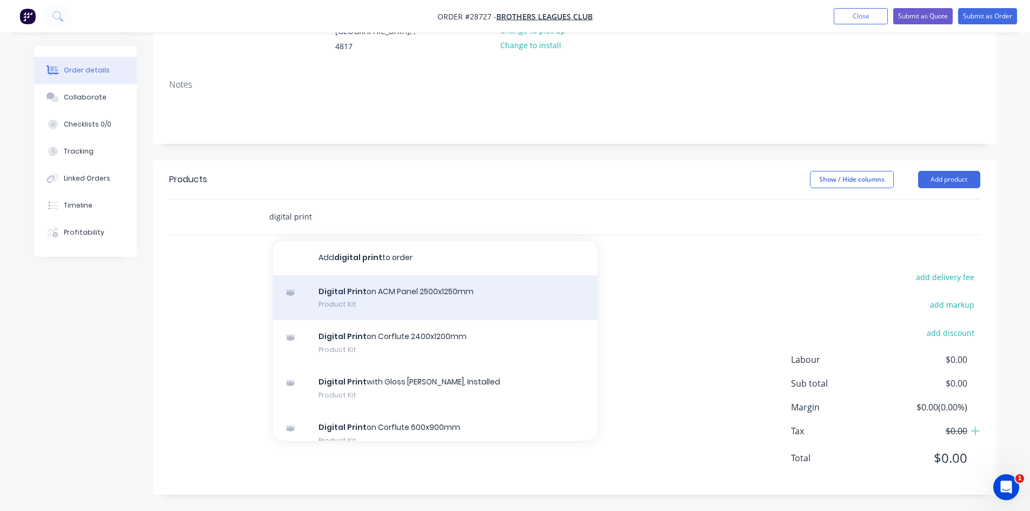
type input "digital print"
click at [388, 287] on div "Digital Print on ACM Panel 2500x1250mm Product Kit" at bounding box center [435, 297] width 325 height 45
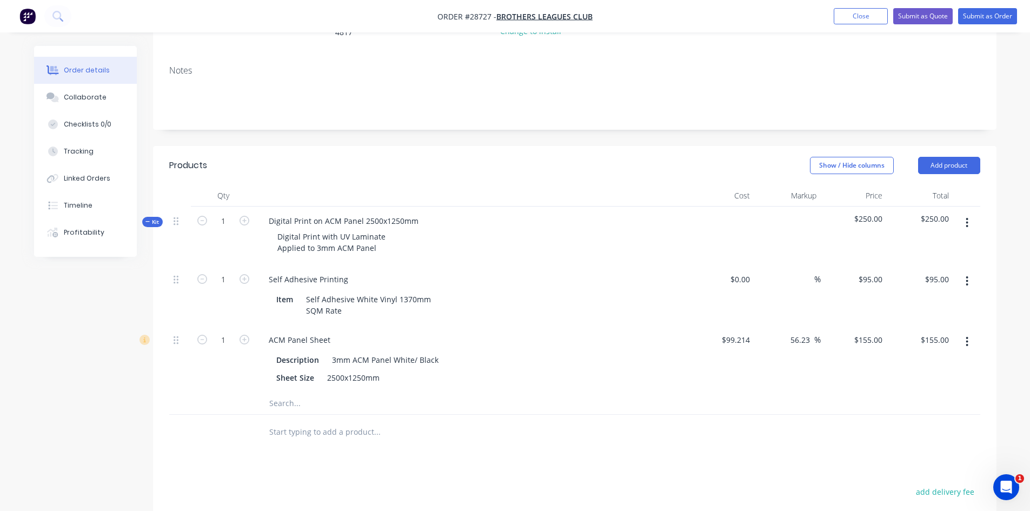
scroll to position [162, 0]
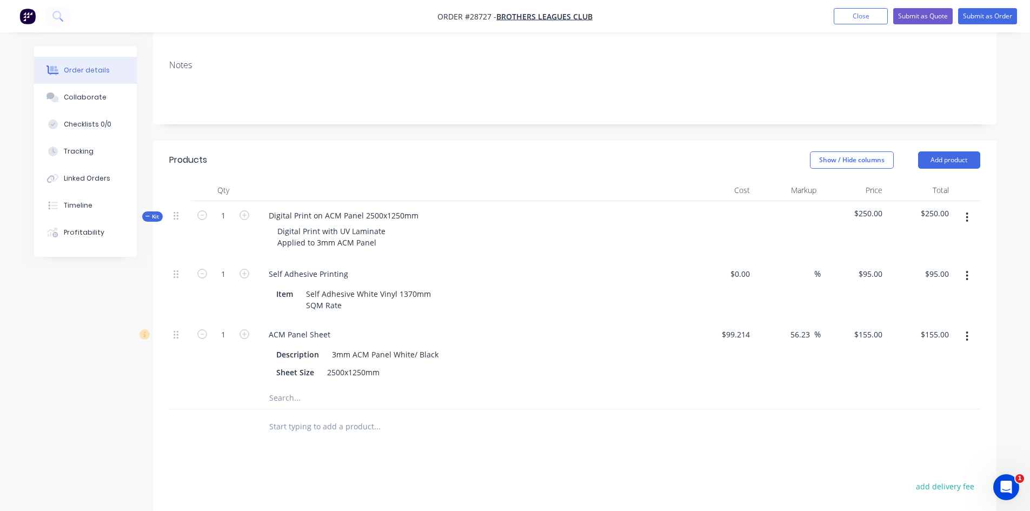
click at [968, 217] on icon "button" at bounding box center [968, 218] width 2 height 10
click at [915, 308] on div "Delete" at bounding box center [929, 311] width 83 height 16
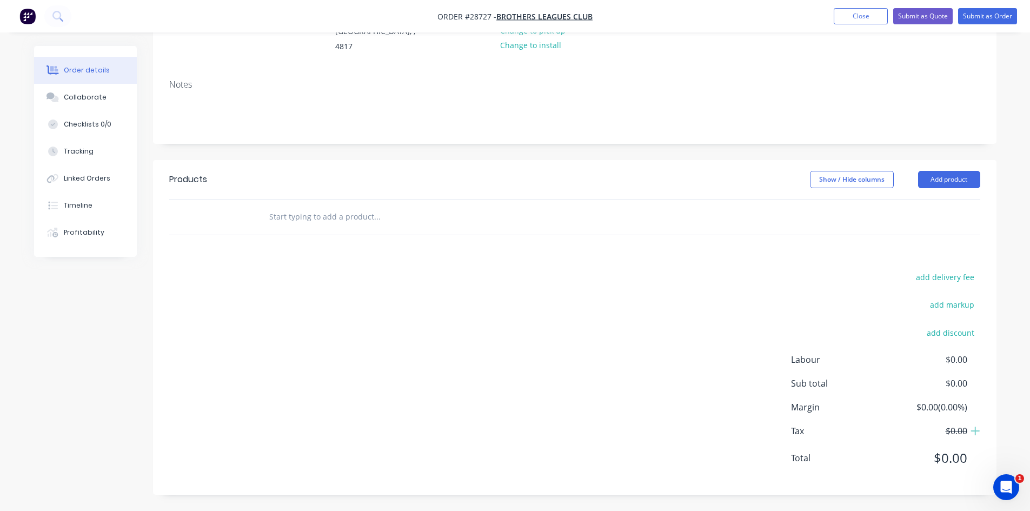
click at [307, 217] on input "text" at bounding box center [377, 217] width 216 height 22
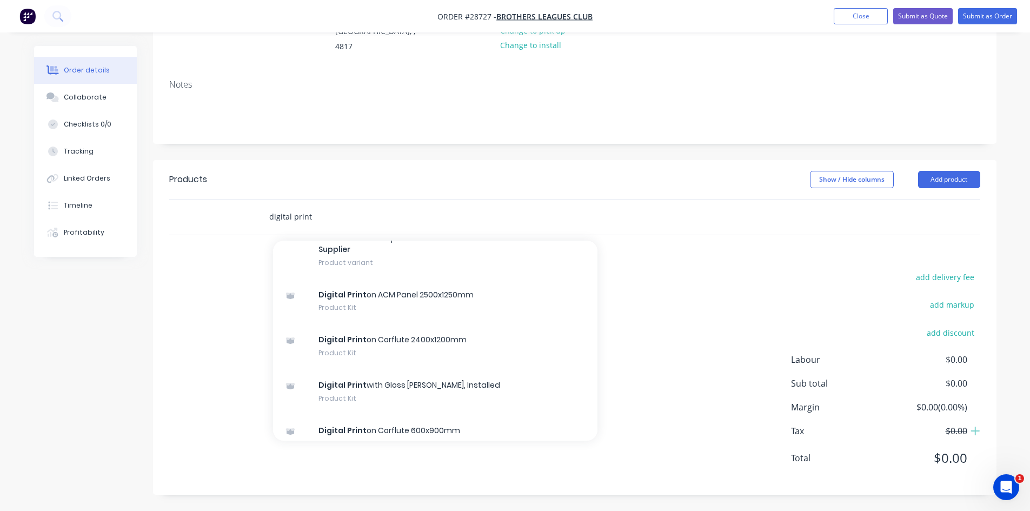
scroll to position [541, 0]
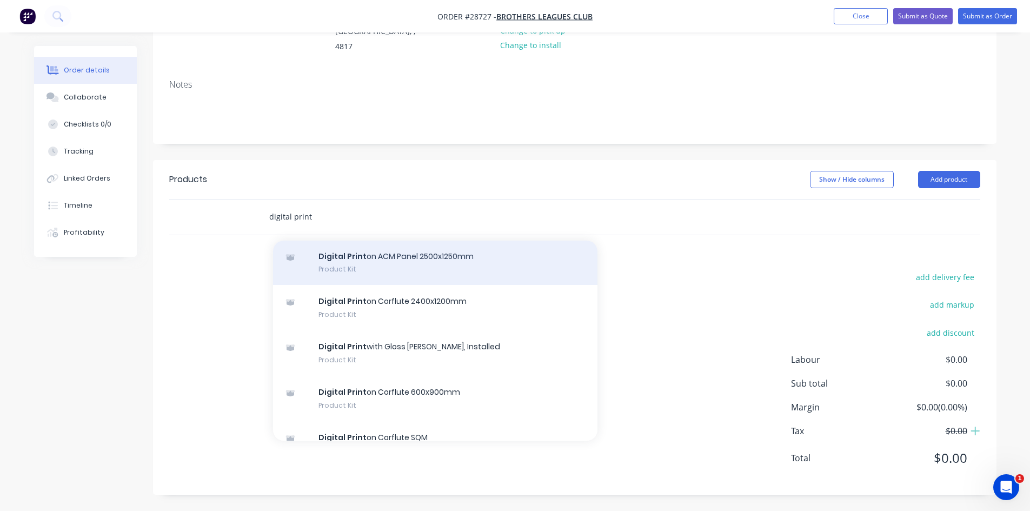
type input "digital print"
click at [390, 264] on div "Digital Print on ACM Panel 2500x1250mm Product Kit" at bounding box center [435, 262] width 325 height 45
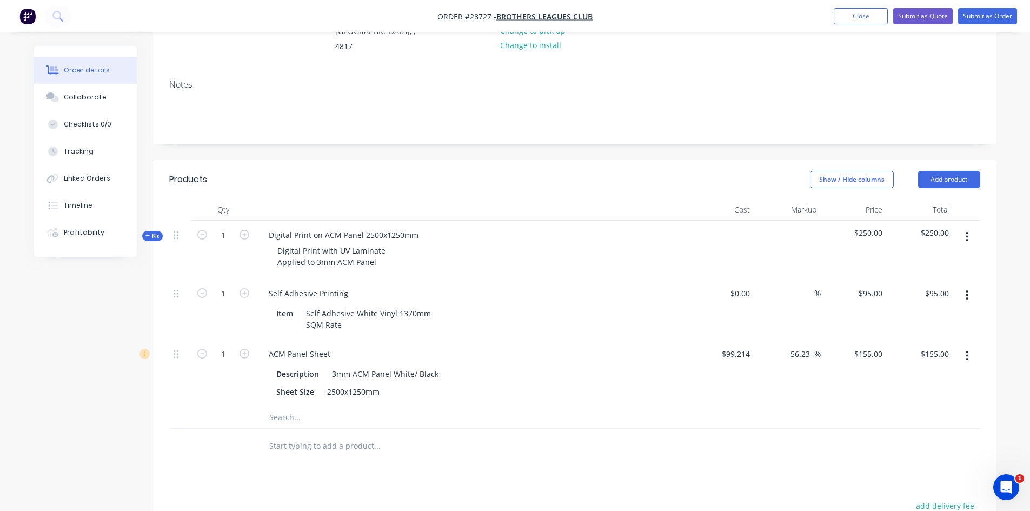
click at [965, 235] on button "button" at bounding box center [967, 236] width 25 height 19
click at [914, 326] on div "Delete" at bounding box center [929, 330] width 83 height 16
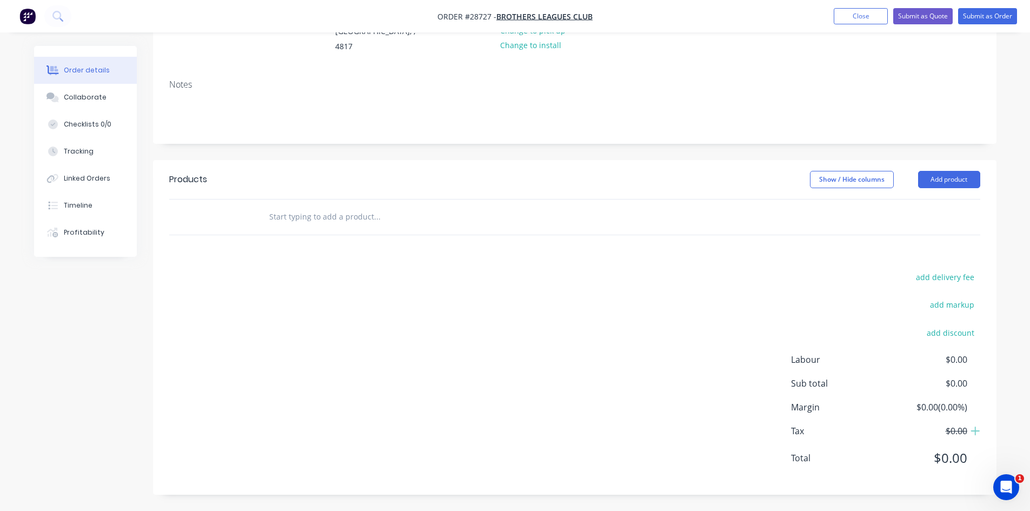
click at [317, 221] on input "text" at bounding box center [377, 217] width 216 height 22
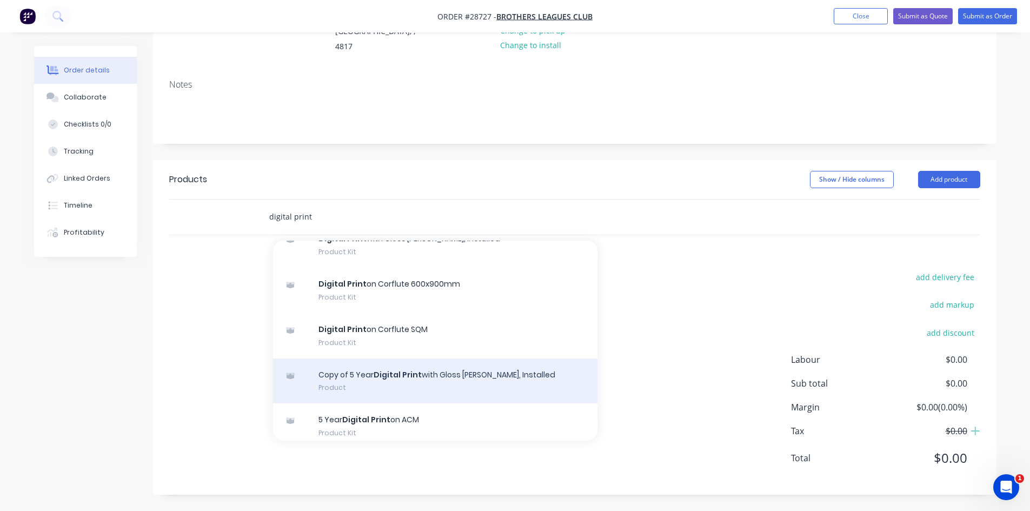
scroll to position [703, 0]
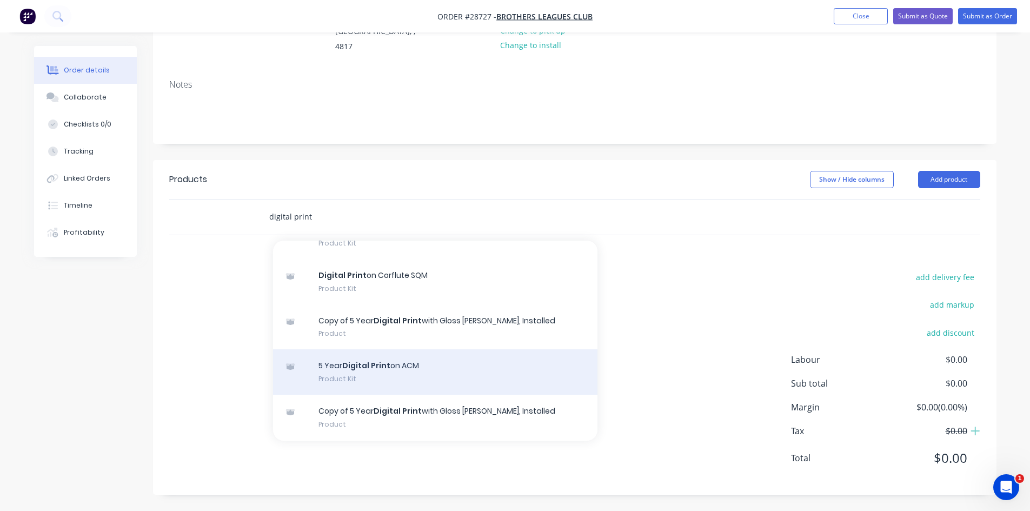
type input "digital print"
click at [372, 370] on div "5 Year Digital Print on ACM Product Kit" at bounding box center [435, 371] width 325 height 45
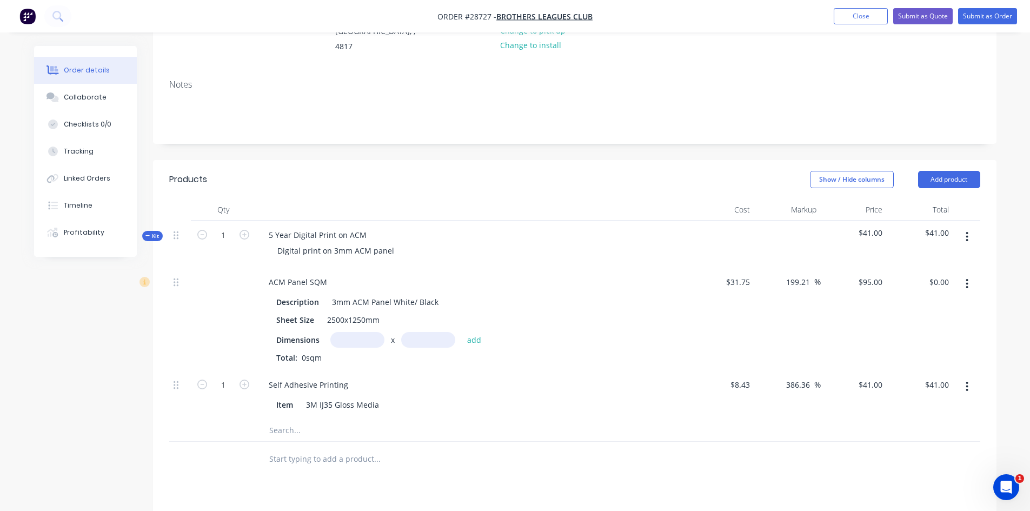
click at [345, 346] on input "text" at bounding box center [357, 340] width 54 height 16
type input "1m"
click at [467, 340] on button "add" at bounding box center [474, 339] width 25 height 15
type input "$95.00"
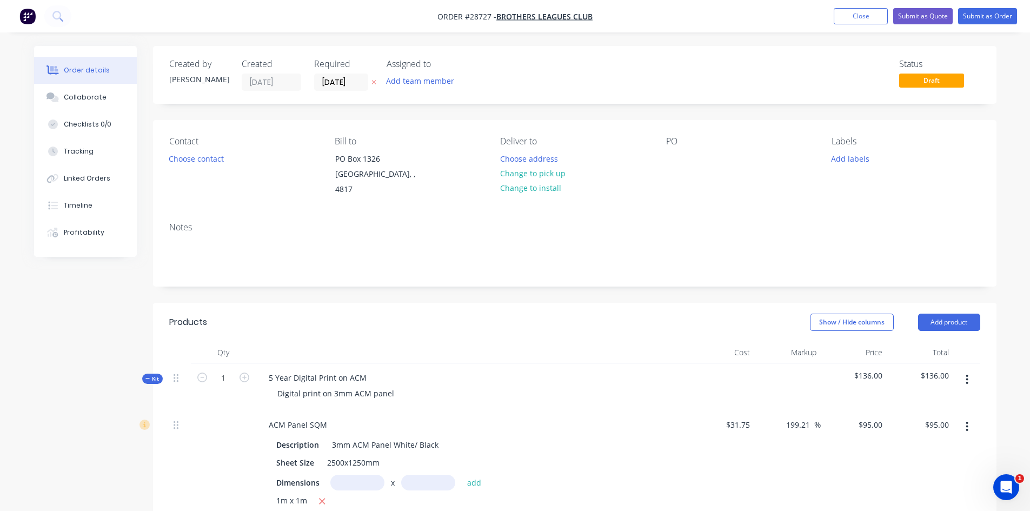
scroll to position [54, 0]
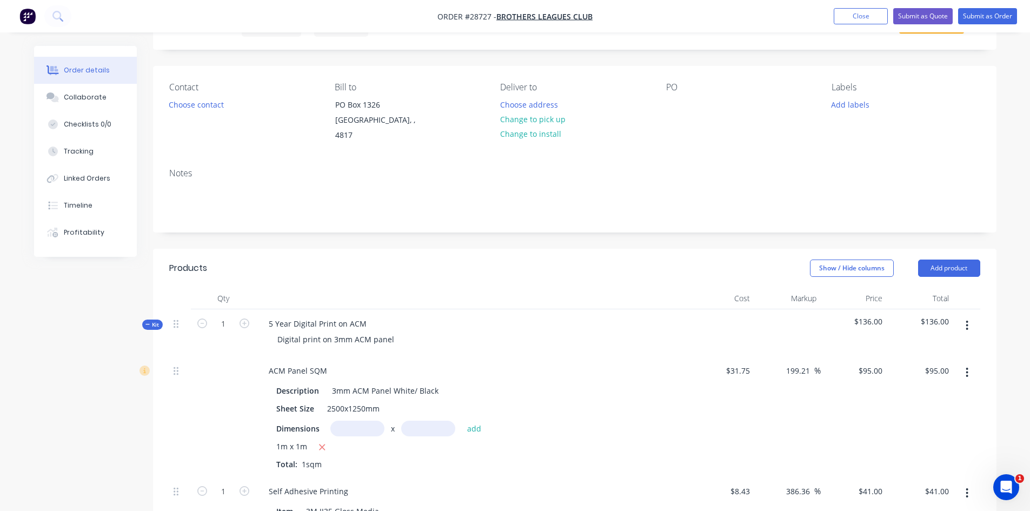
click at [968, 326] on icon "button" at bounding box center [968, 326] width 2 height 10
click at [914, 416] on div "Delete" at bounding box center [929, 419] width 83 height 16
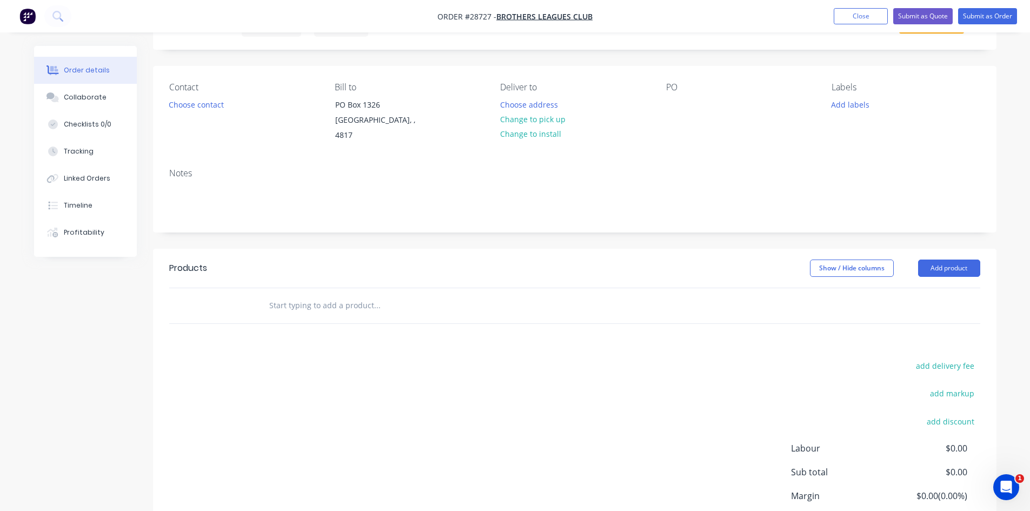
click at [399, 312] on input "text" at bounding box center [377, 306] width 216 height 22
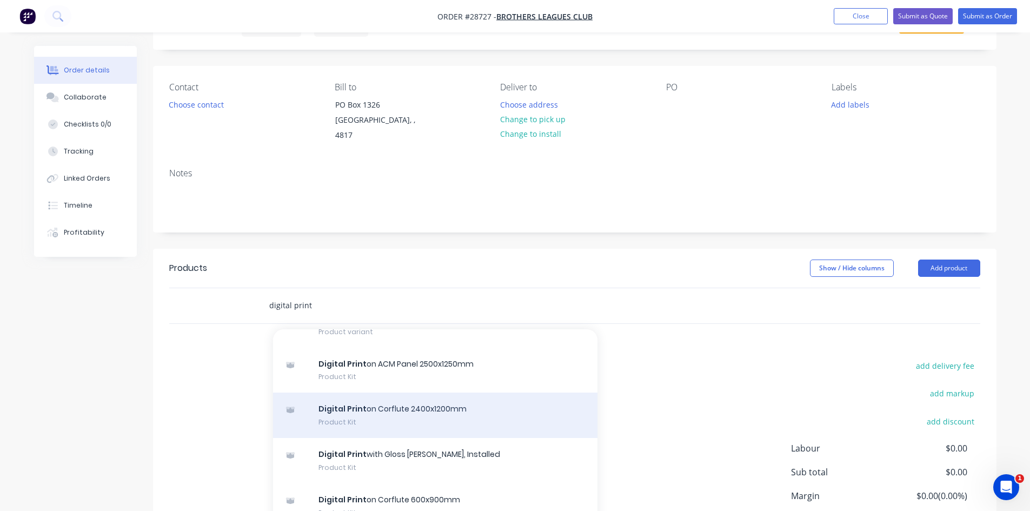
scroll to position [541, 0]
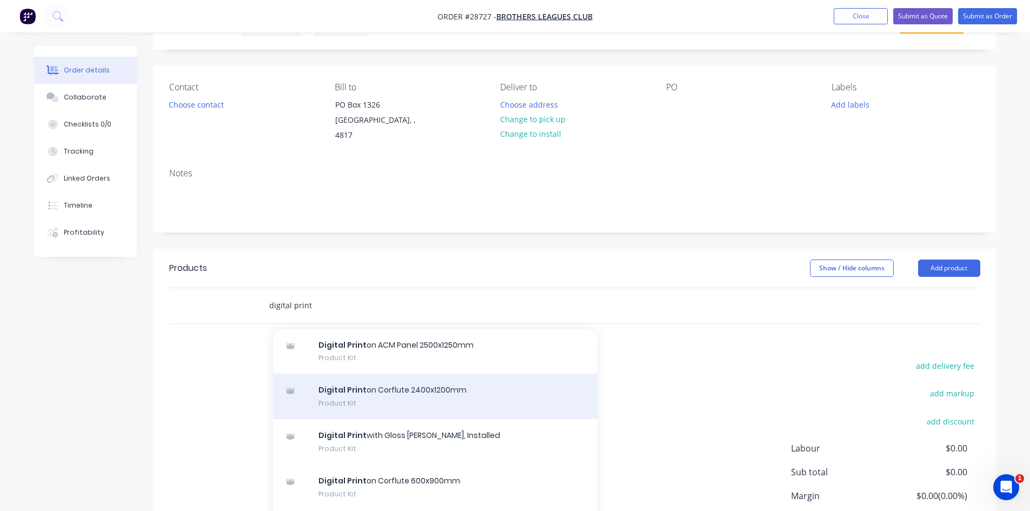
type input "digital print"
click at [403, 442] on div "Digital Print with Gloss [PERSON_NAME], Installed Product Kit" at bounding box center [435, 441] width 325 height 45
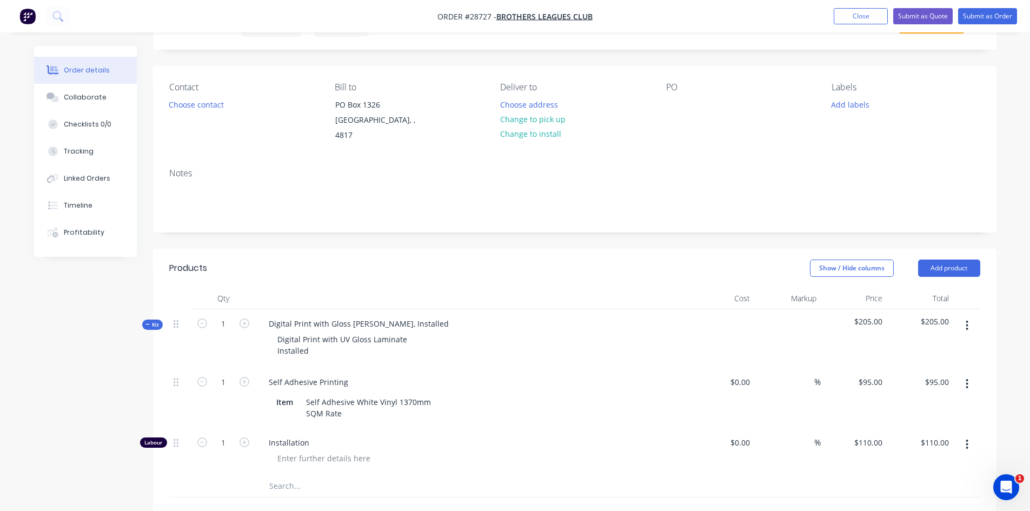
click at [606, 383] on div "Self Adhesive Printing" at bounding box center [472, 382] width 424 height 16
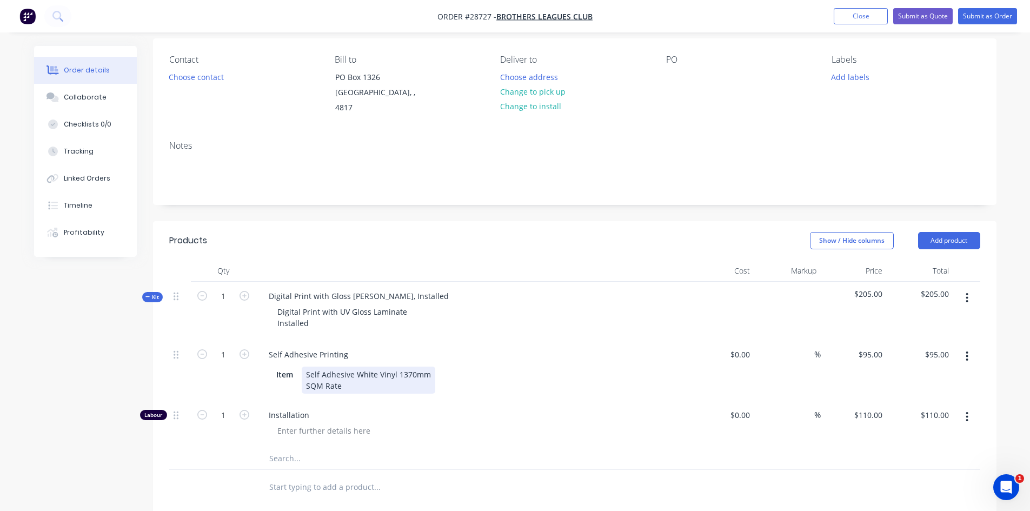
scroll to position [108, 0]
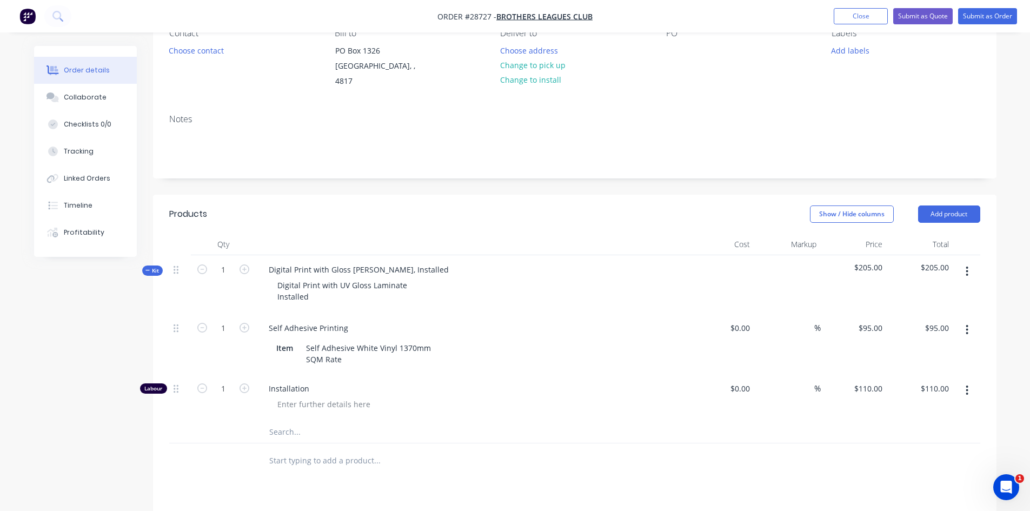
click at [962, 270] on button "button" at bounding box center [967, 271] width 25 height 19
click at [906, 362] on div "Delete" at bounding box center [929, 365] width 83 height 16
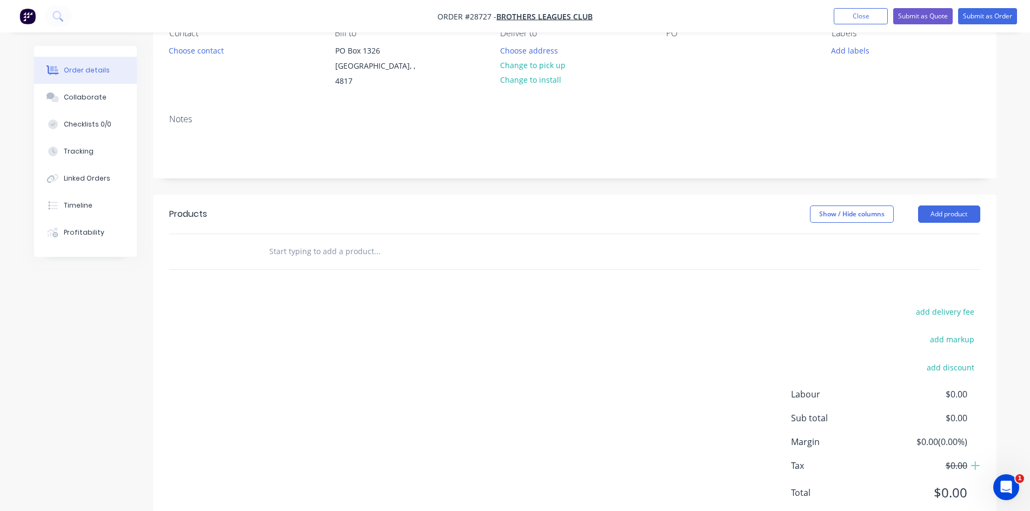
click at [295, 250] on input "text" at bounding box center [377, 252] width 216 height 22
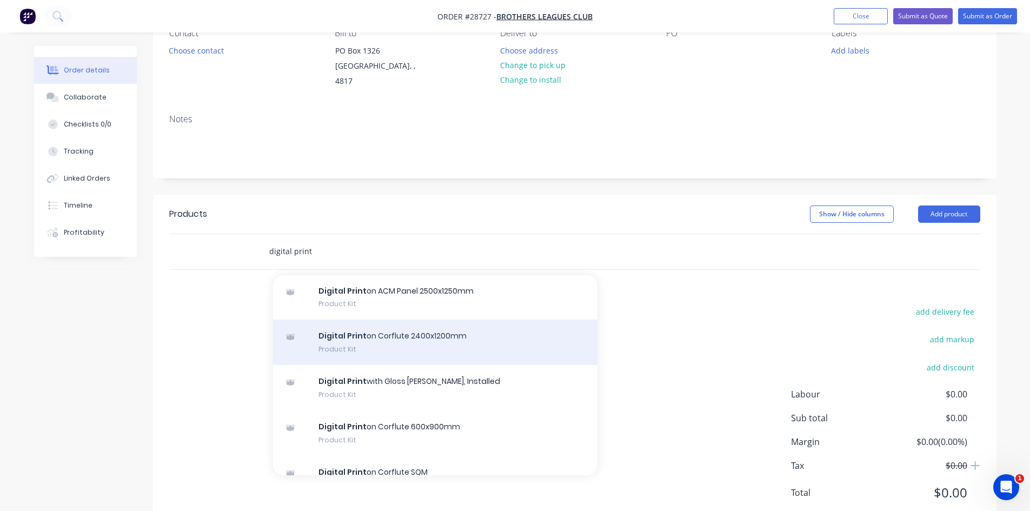
scroll to position [595, 0]
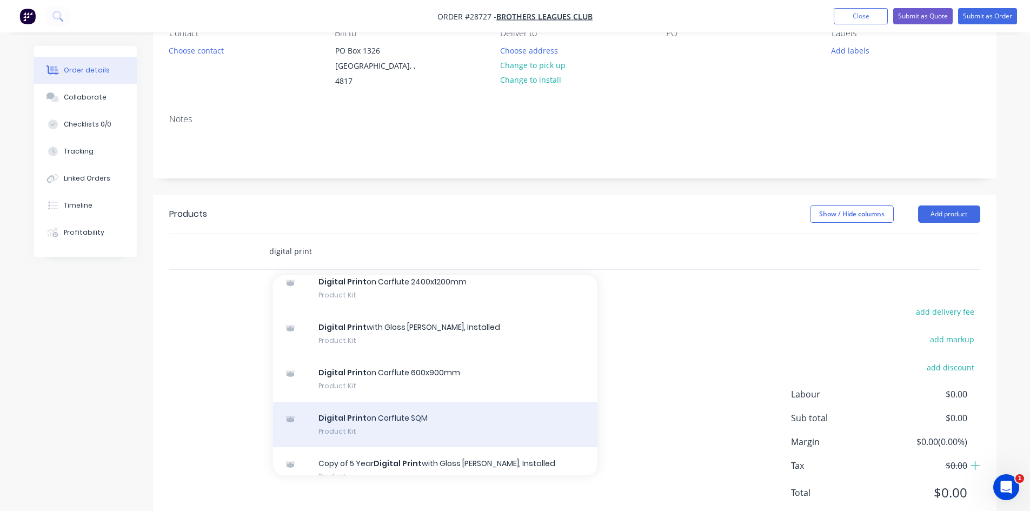
type input "digital print"
click at [388, 422] on div "Digital Print on Corflute SQM Product Kit" at bounding box center [435, 424] width 325 height 45
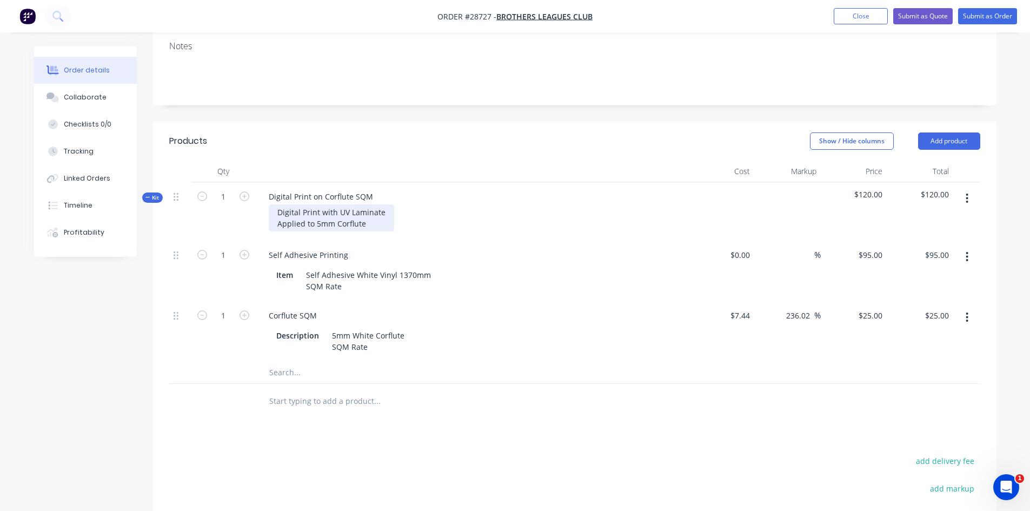
scroll to position [162, 0]
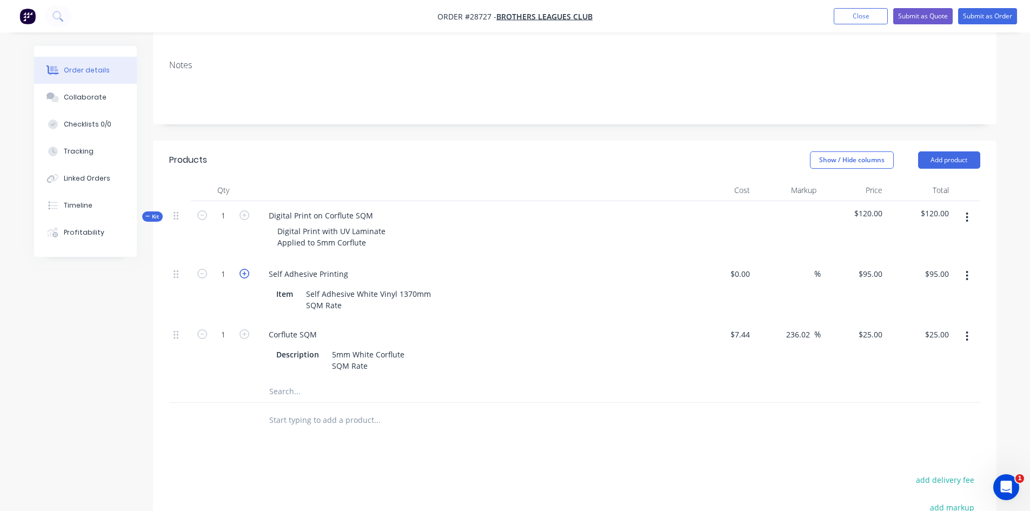
click at [243, 272] on icon "button" at bounding box center [245, 274] width 10 height 10
type input "2"
type input "$190.00"
click at [204, 276] on icon "button" at bounding box center [202, 274] width 10 height 10
type input "1"
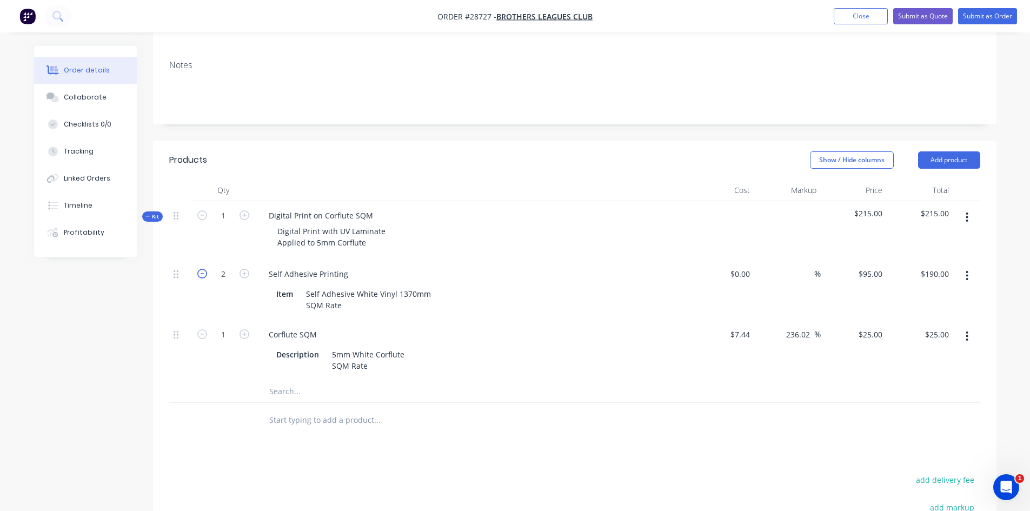
type input "$95.00"
click at [958, 155] on button "Add product" at bounding box center [949, 159] width 62 height 17
click at [386, 464] on div "Products Show / Hide columns Add product Product catalogue Basic product Produc…" at bounding box center [575, 419] width 844 height 557
click at [307, 336] on div "Corflute SQM" at bounding box center [292, 335] width 65 height 16
click at [969, 217] on button "button" at bounding box center [967, 217] width 25 height 19
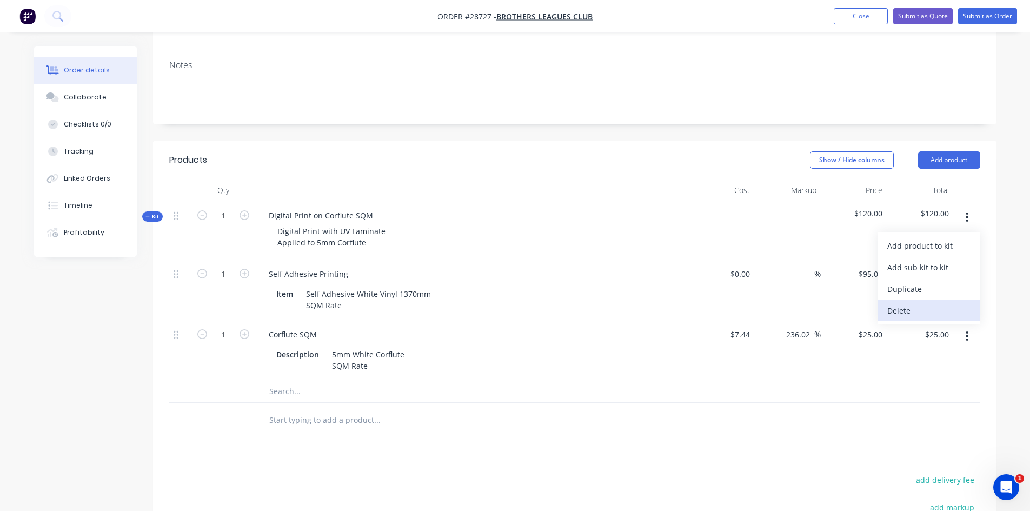
click at [901, 314] on div "Delete" at bounding box center [929, 311] width 83 height 16
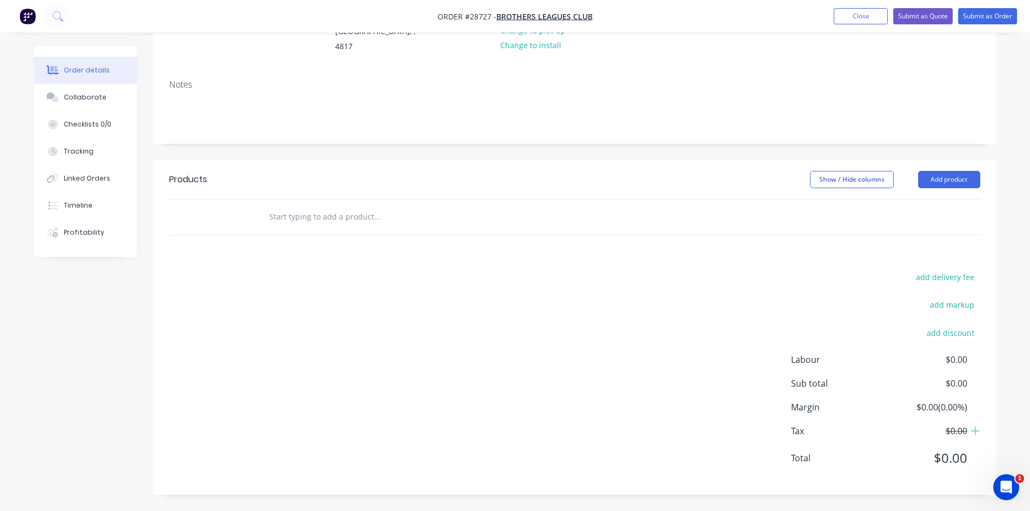
scroll to position [143, 0]
click at [277, 219] on input "text" at bounding box center [377, 217] width 216 height 22
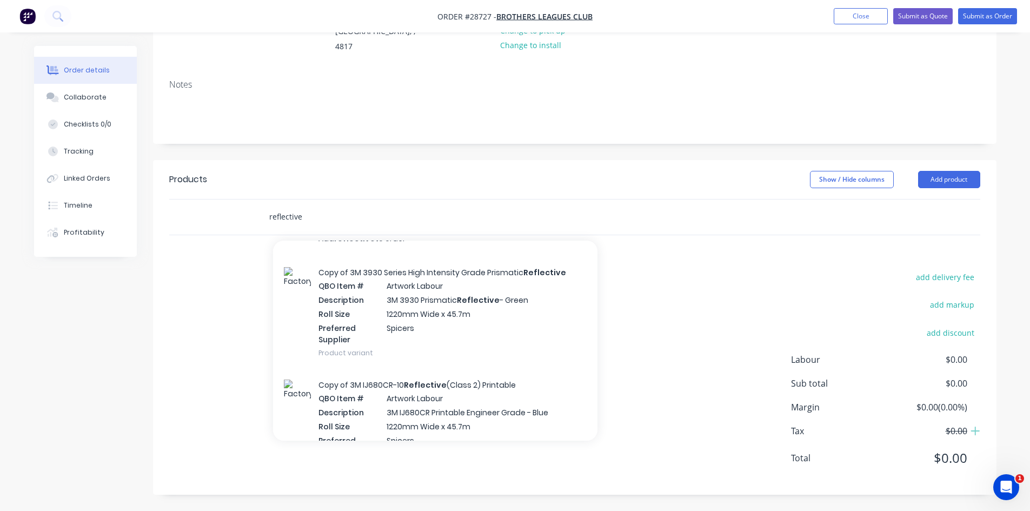
scroll to position [0, 0]
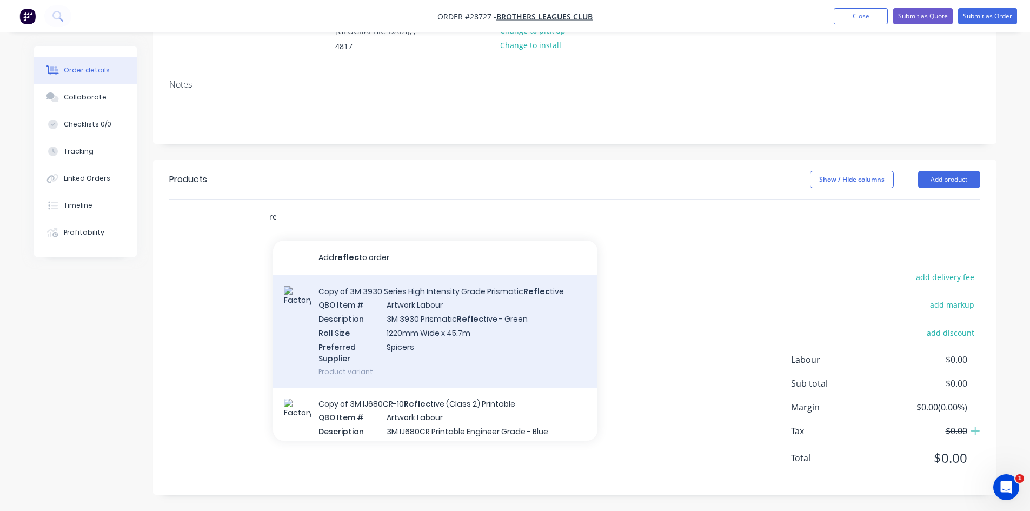
type input "r"
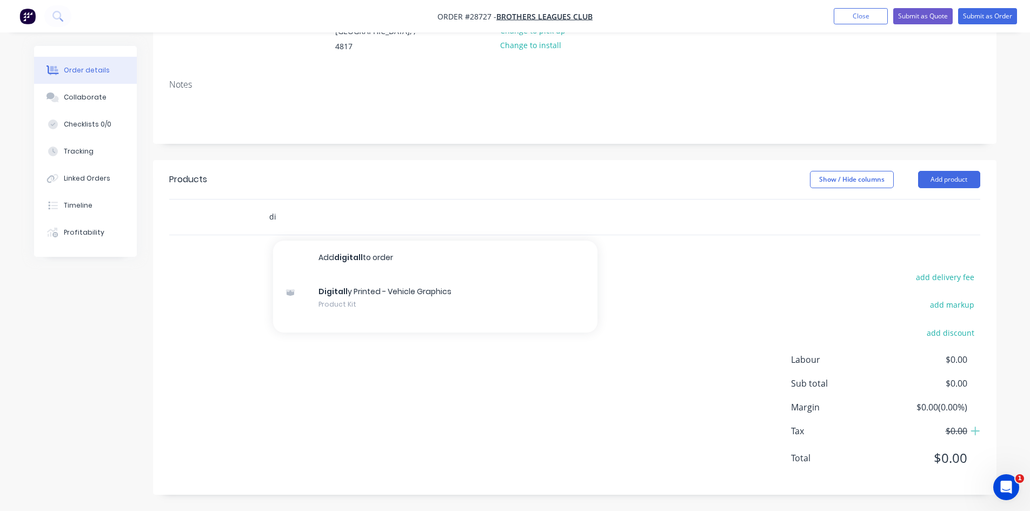
type input "d"
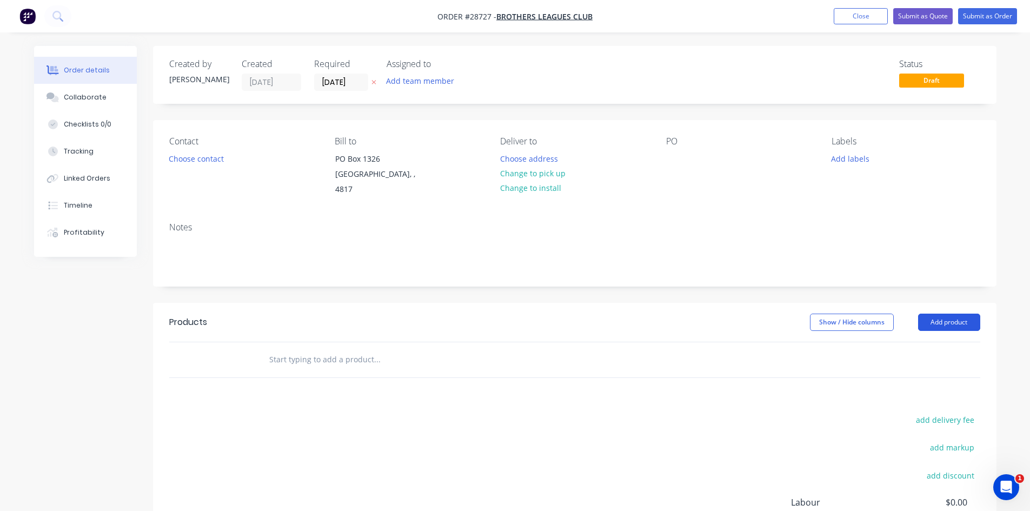
click at [937, 318] on button "Add product" at bounding box center [949, 322] width 62 height 17
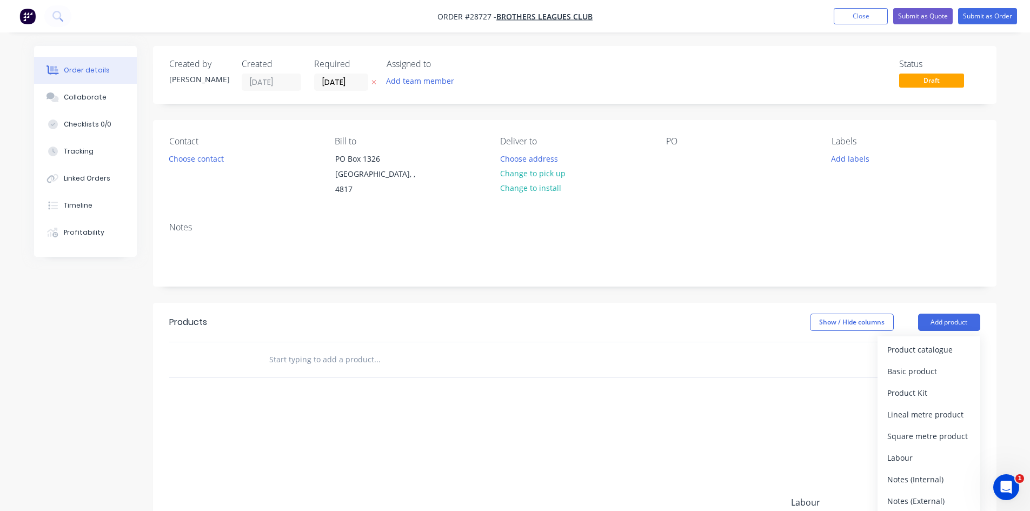
click at [284, 361] on input "text" at bounding box center [377, 360] width 216 height 22
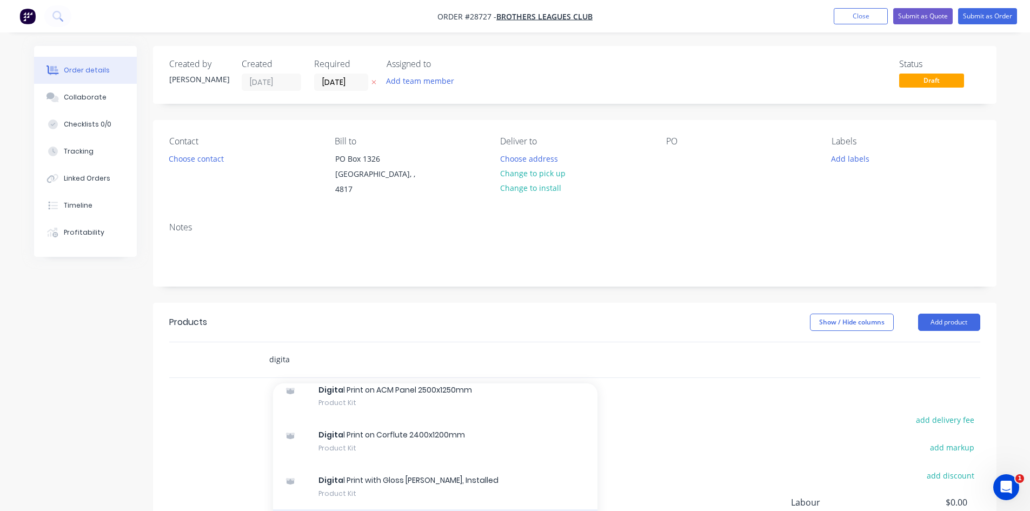
scroll to position [541, 0]
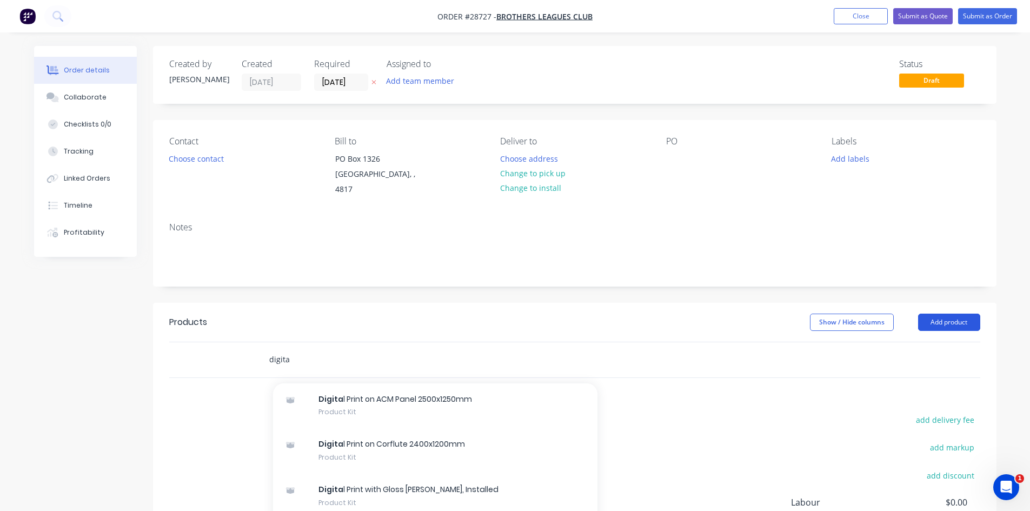
type input "digita"
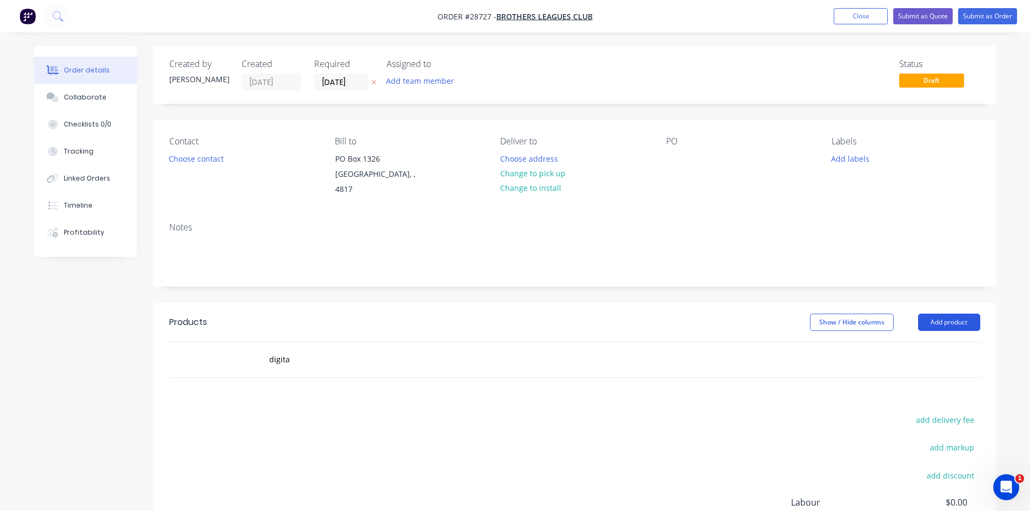
click at [961, 323] on button "Add product" at bounding box center [949, 322] width 62 height 17
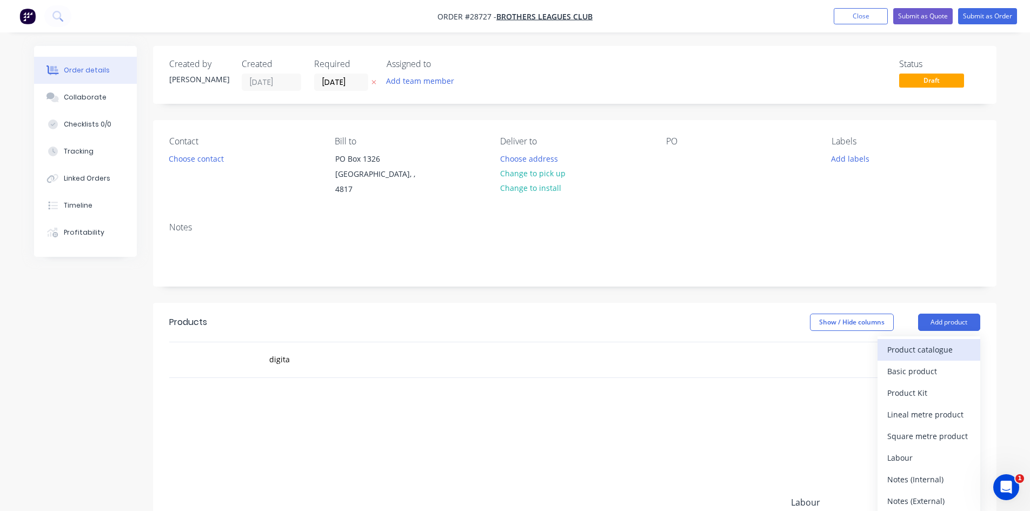
click at [941, 344] on div "Product catalogue" at bounding box center [929, 350] width 83 height 16
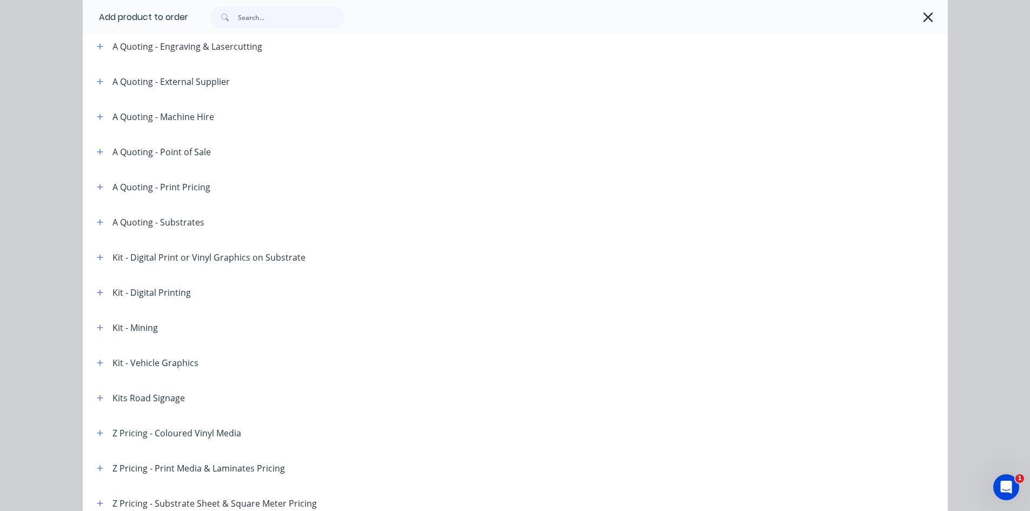
scroll to position [74, 0]
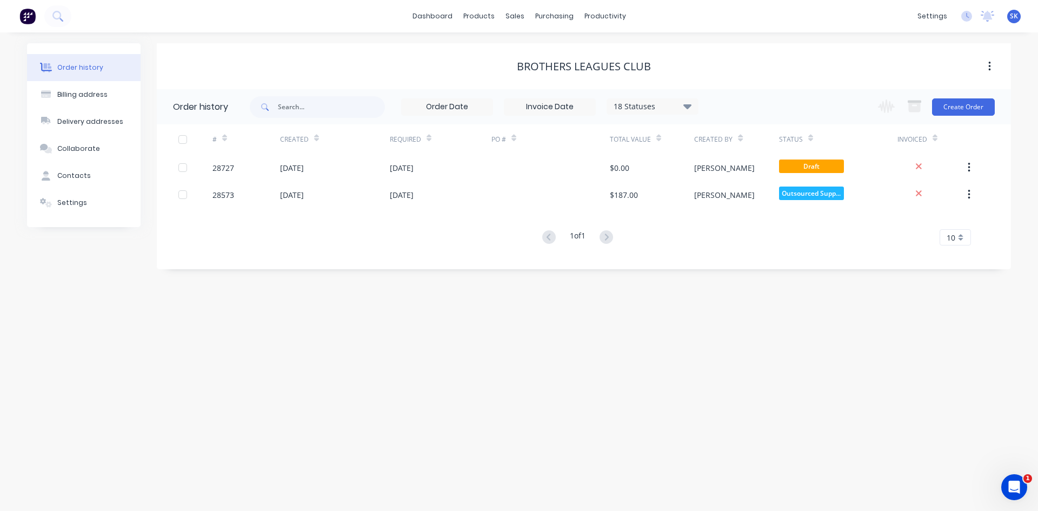
click at [819, 169] on span "Draft" at bounding box center [811, 167] width 65 height 14
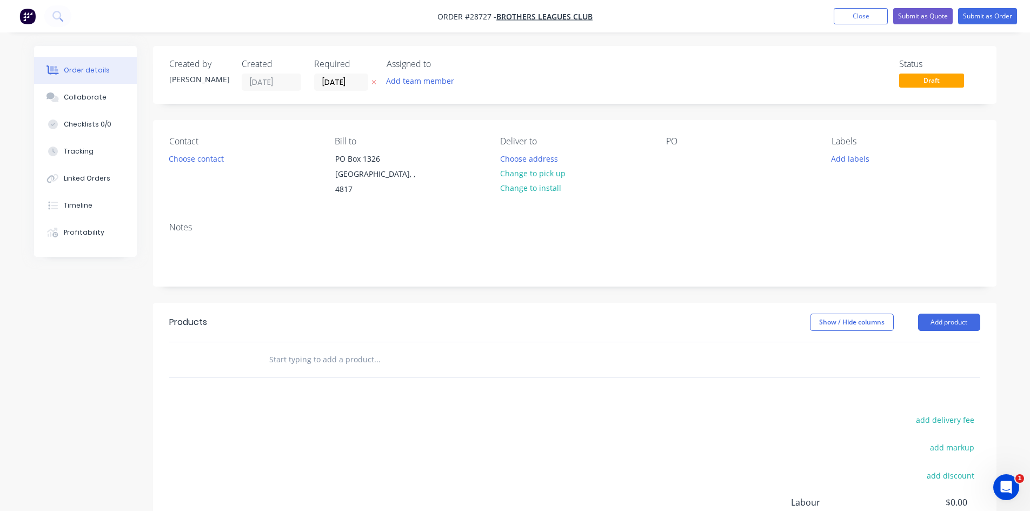
click at [278, 361] on input "text" at bounding box center [377, 360] width 216 height 22
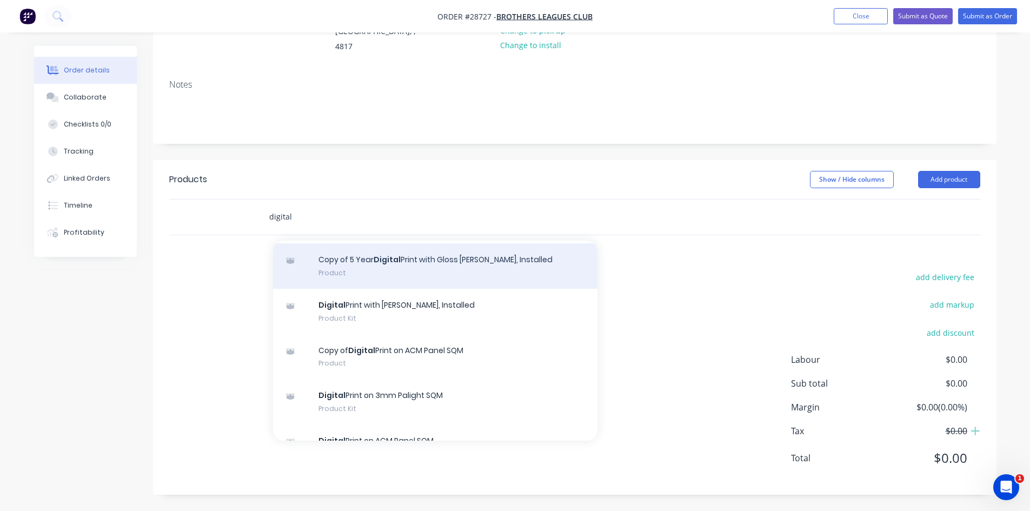
scroll to position [919, 0]
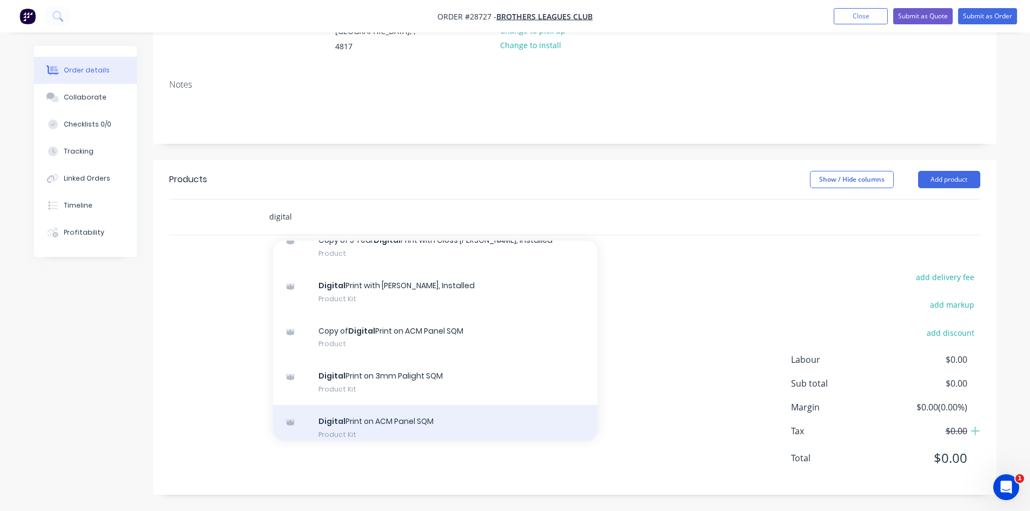
type input "digital"
click at [390, 425] on div "Digital Print on ACM Panel SQM Product Kit" at bounding box center [435, 427] width 325 height 45
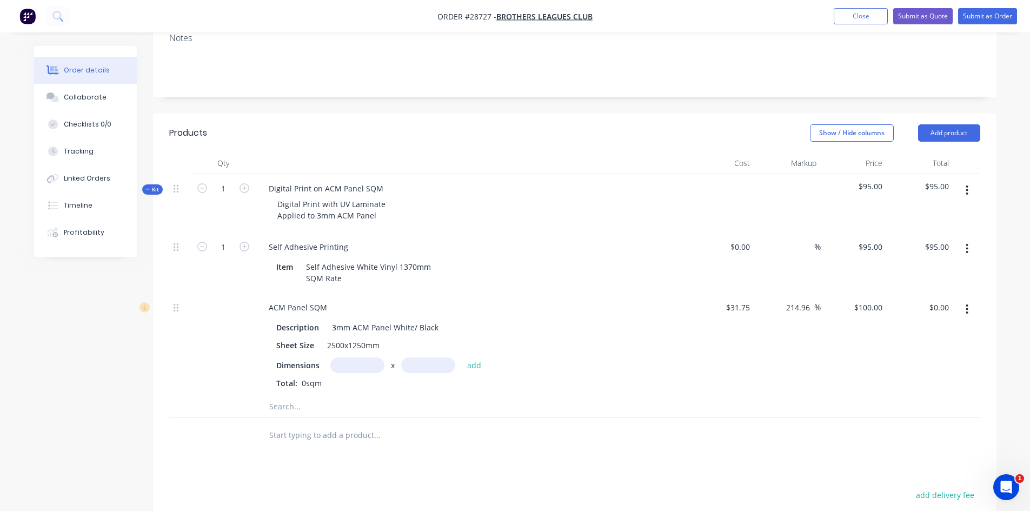
scroll to position [251, 0]
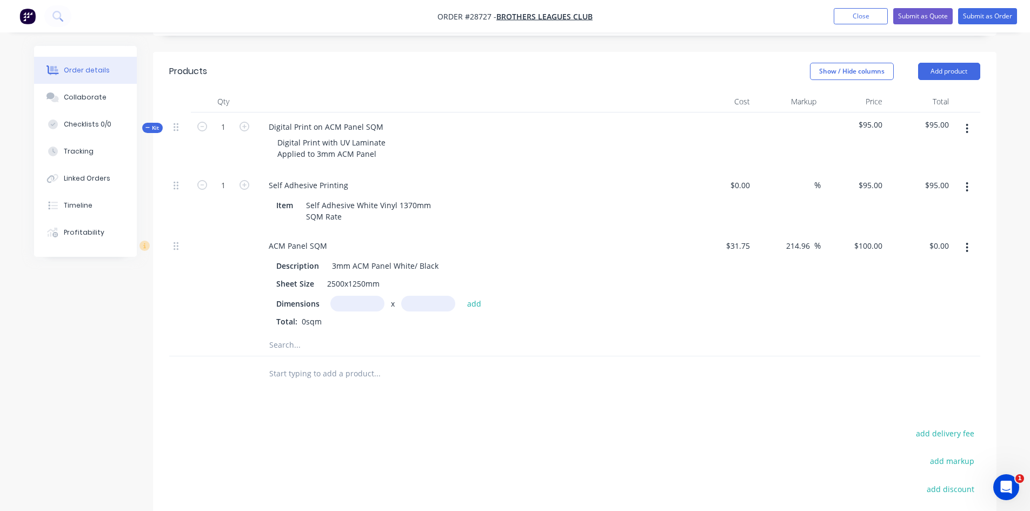
click at [338, 304] on input "text" at bounding box center [357, 304] width 54 height 16
type input "1.2m"
click at [473, 307] on button "add" at bounding box center [474, 303] width 25 height 15
click at [332, 323] on icon "button" at bounding box center [335, 322] width 7 height 10
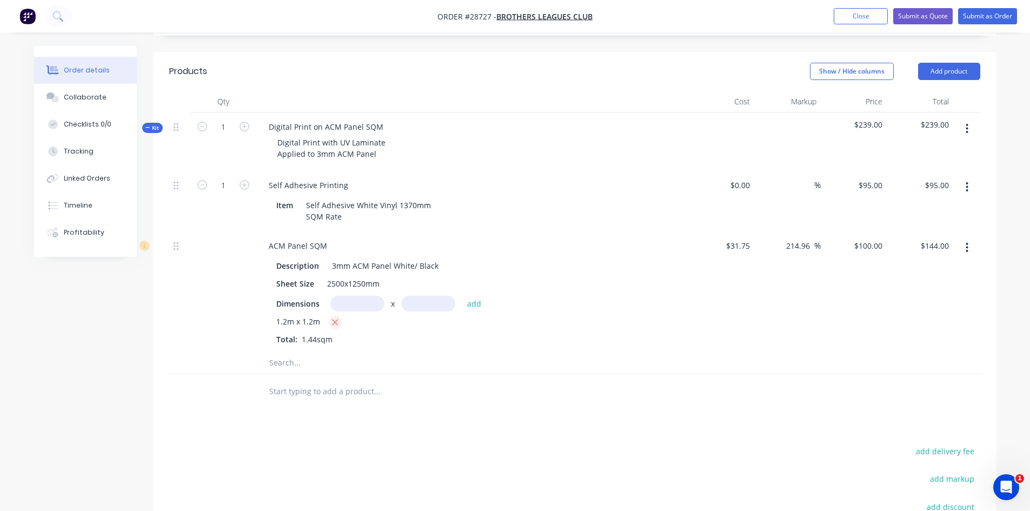
type input "$0.00"
click at [347, 308] on input "text" at bounding box center [357, 304] width 54 height 16
type input "2.5m"
type input "0.5m"
click at [466, 305] on button "add" at bounding box center [474, 303] width 25 height 15
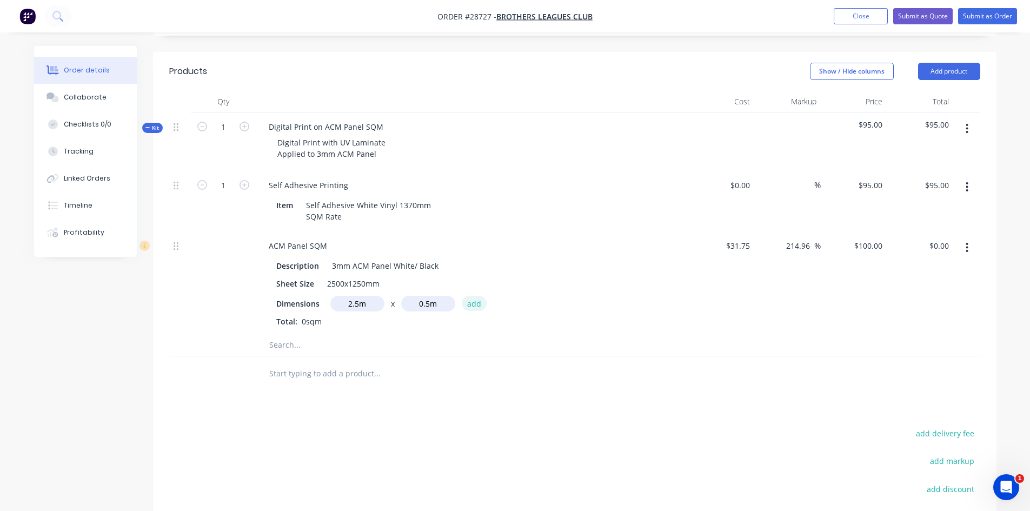
type input "$125.00"
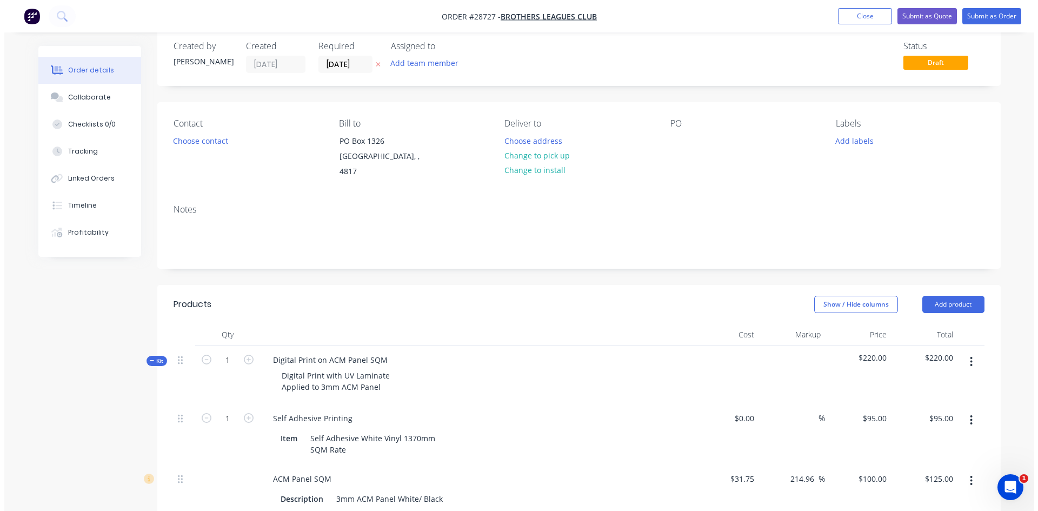
scroll to position [0, 0]
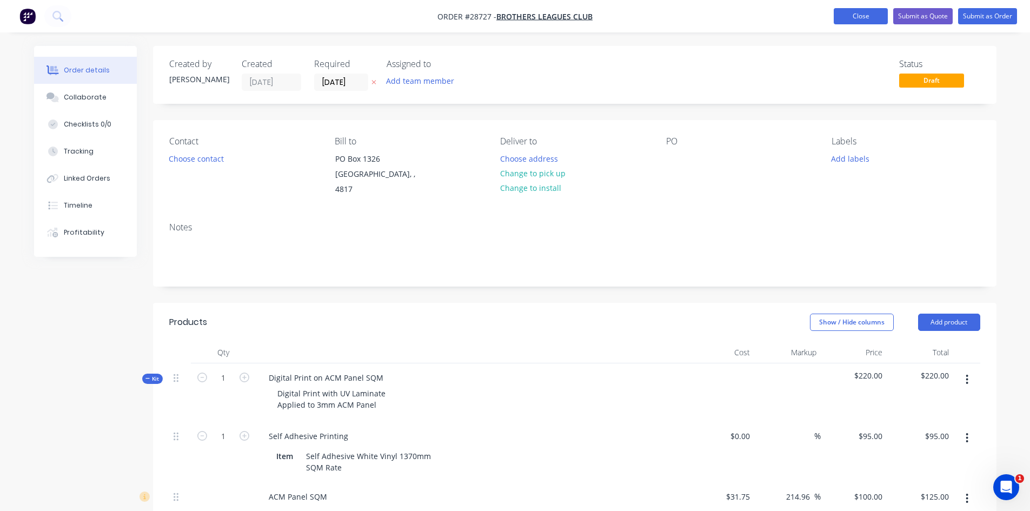
click at [864, 9] on button "Close" at bounding box center [861, 16] width 54 height 16
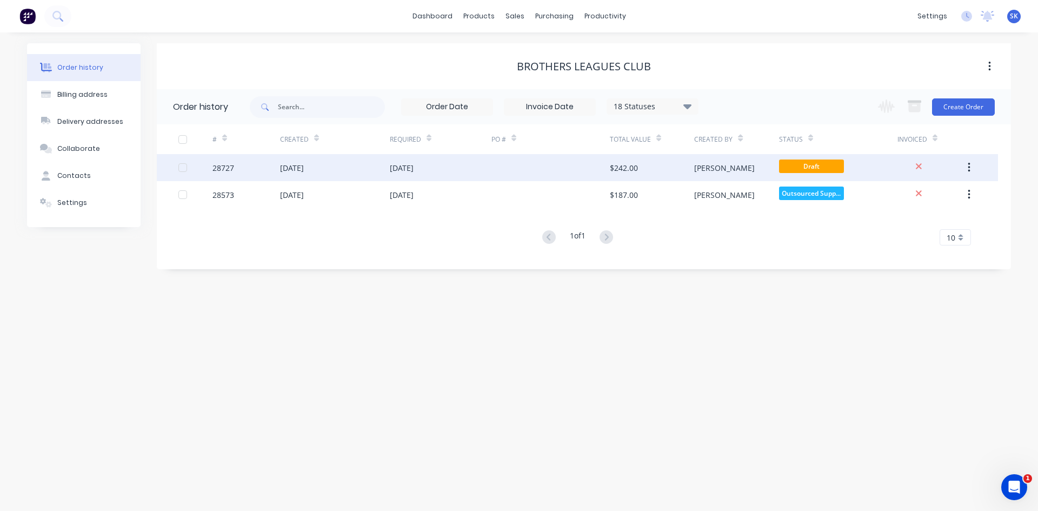
click at [965, 167] on button "button" at bounding box center [969, 167] width 25 height 19
click at [921, 193] on div "Archive" at bounding box center [930, 196] width 83 height 16
